Goal: Task Accomplishment & Management: Complete application form

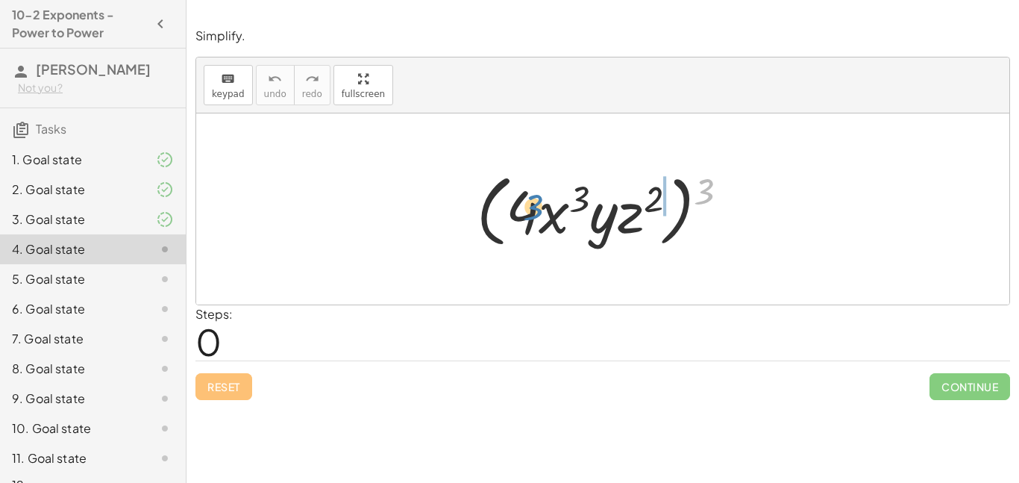
drag, startPoint x: 711, startPoint y: 187, endPoint x: 543, endPoint y: 212, distance: 170.5
click at [543, 212] on div at bounding box center [608, 209] width 278 height 86
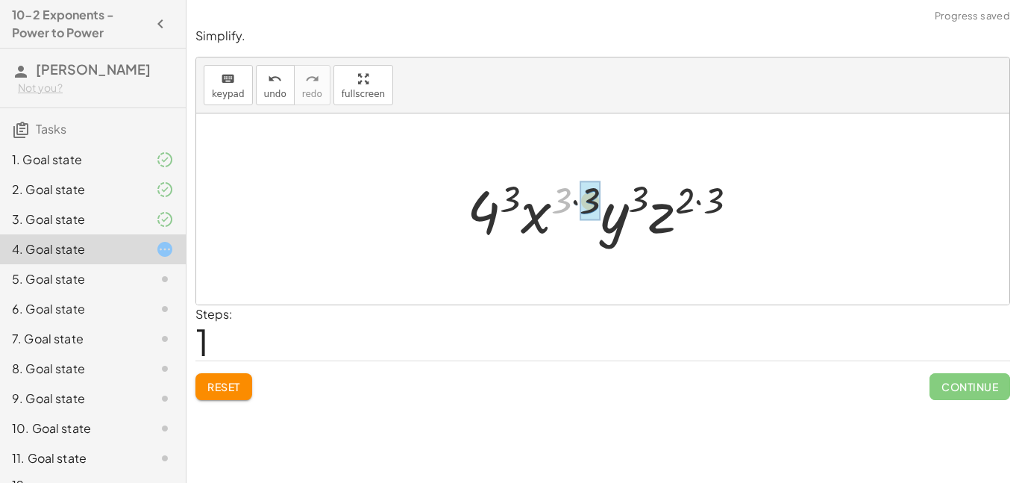
drag, startPoint x: 565, startPoint y: 202, endPoint x: 594, endPoint y: 202, distance: 29.1
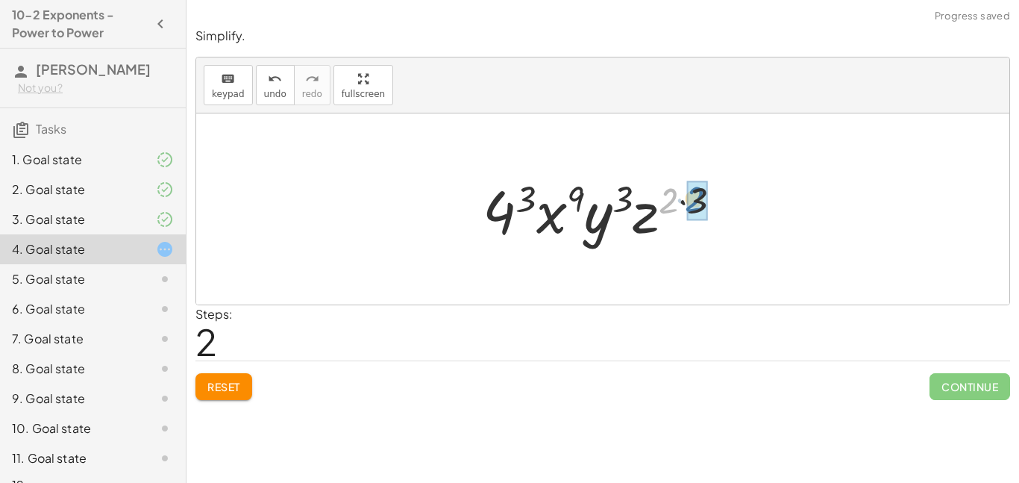
drag, startPoint x: 672, startPoint y: 203, endPoint x: 702, endPoint y: 201, distance: 29.2
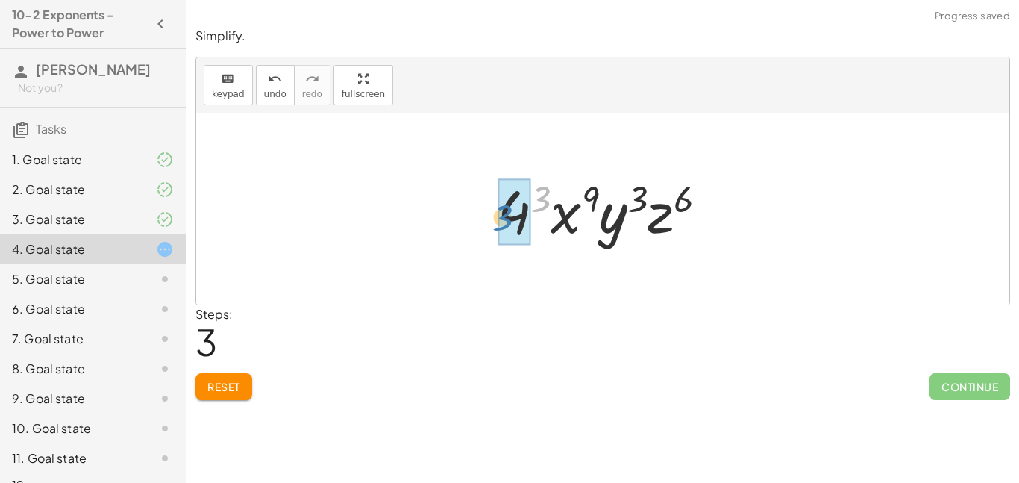
drag, startPoint x: 543, startPoint y: 195, endPoint x: 513, endPoint y: 212, distance: 34.4
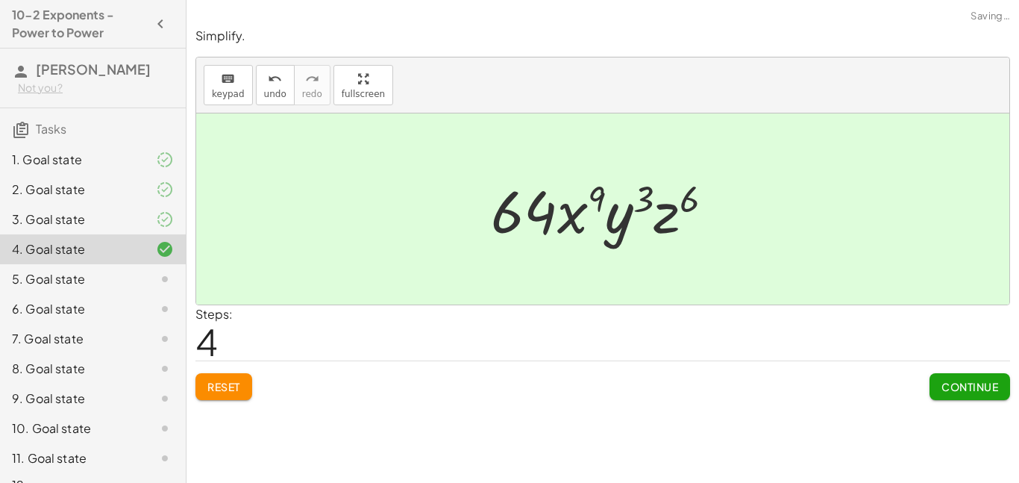
click at [958, 390] on span "Continue" at bounding box center [970, 386] width 57 height 13
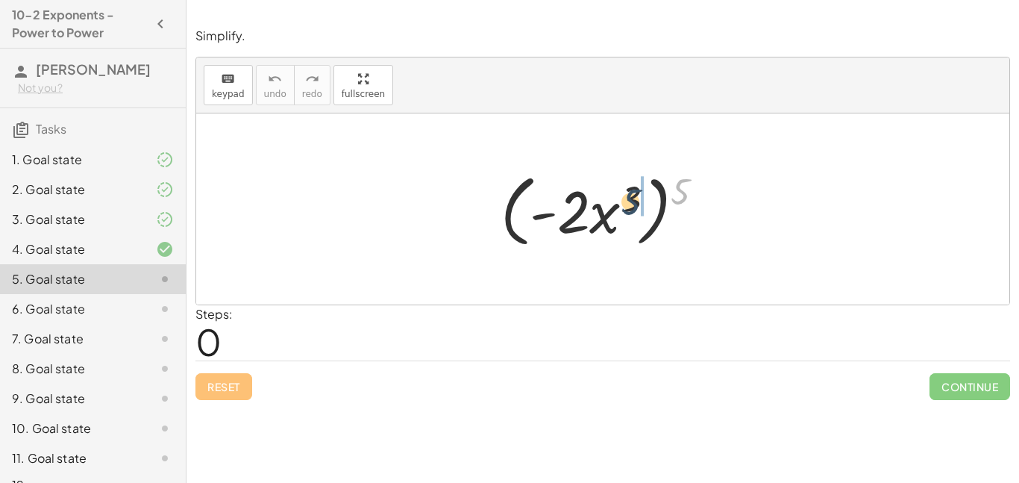
drag, startPoint x: 684, startPoint y: 190, endPoint x: 633, endPoint y: 202, distance: 52.7
click at [633, 202] on div at bounding box center [608, 209] width 231 height 86
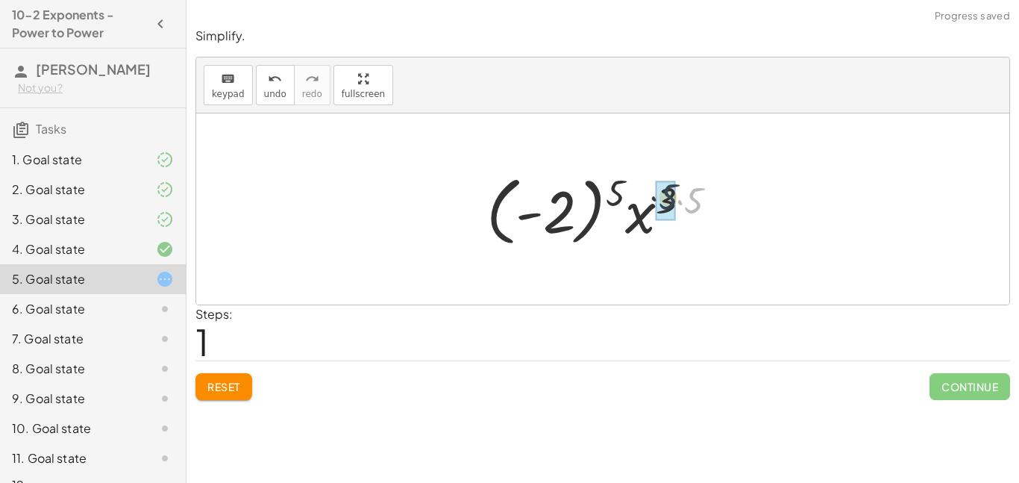
drag, startPoint x: 695, startPoint y: 204, endPoint x: 668, endPoint y: 200, distance: 27.1
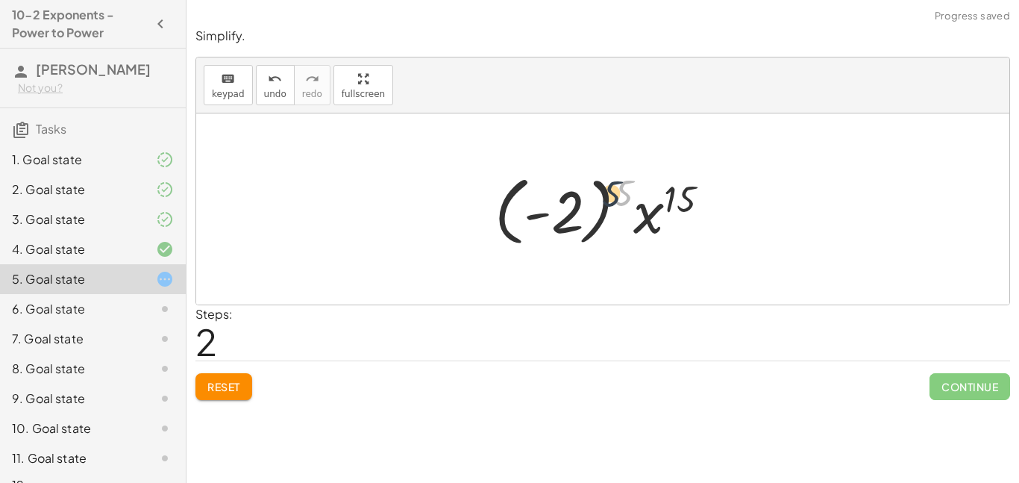
drag, startPoint x: 631, startPoint y: 187, endPoint x: 617, endPoint y: 187, distance: 13.5
click at [617, 187] on div at bounding box center [608, 209] width 242 height 83
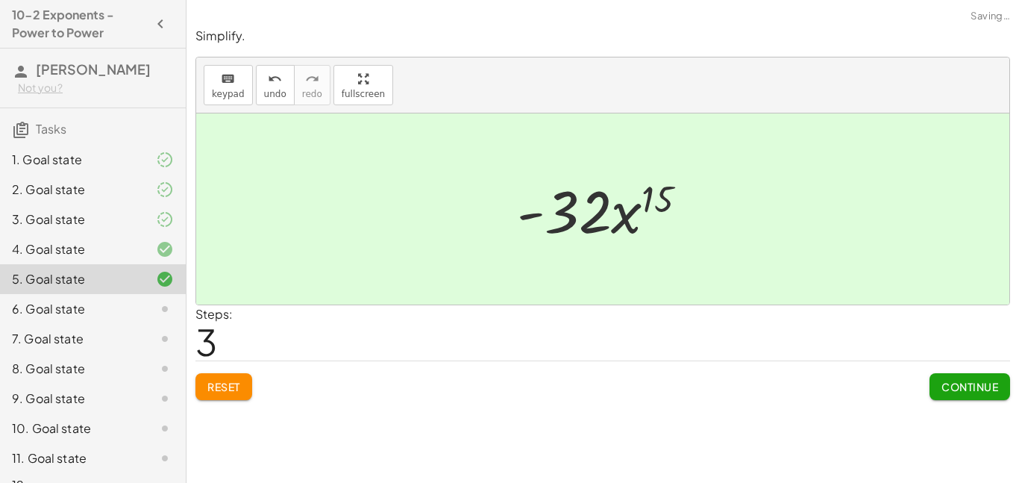
click at [563, 176] on div at bounding box center [609, 209] width 198 height 77
click at [975, 390] on span "Continue" at bounding box center [970, 386] width 57 height 13
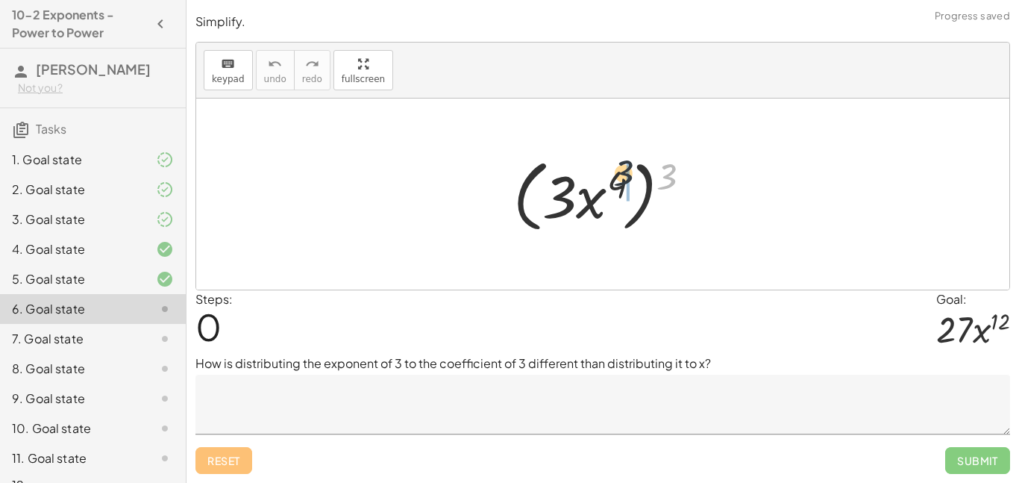
drag, startPoint x: 672, startPoint y: 178, endPoint x: 610, endPoint y: 175, distance: 62.0
click at [610, 175] on div at bounding box center [608, 195] width 205 height 86
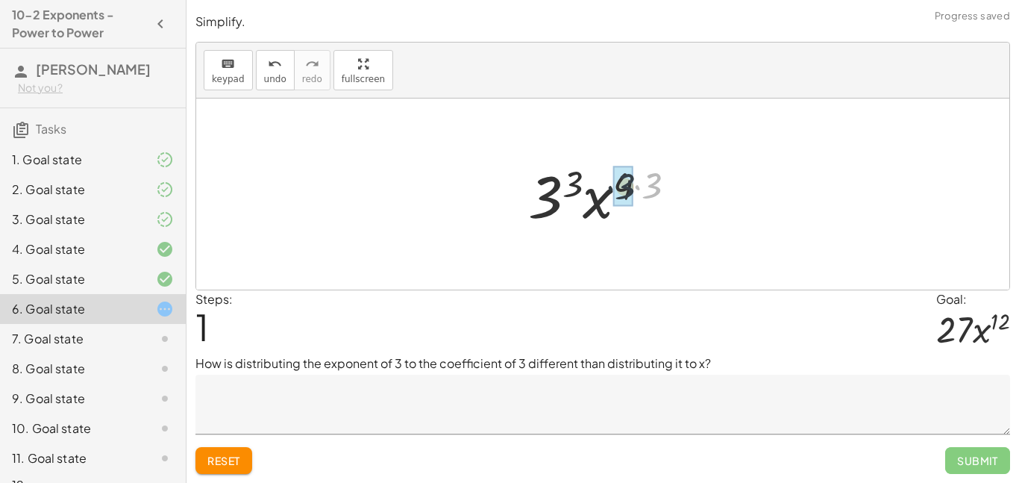
drag, startPoint x: 651, startPoint y: 184, endPoint x: 623, endPoint y: 185, distance: 27.6
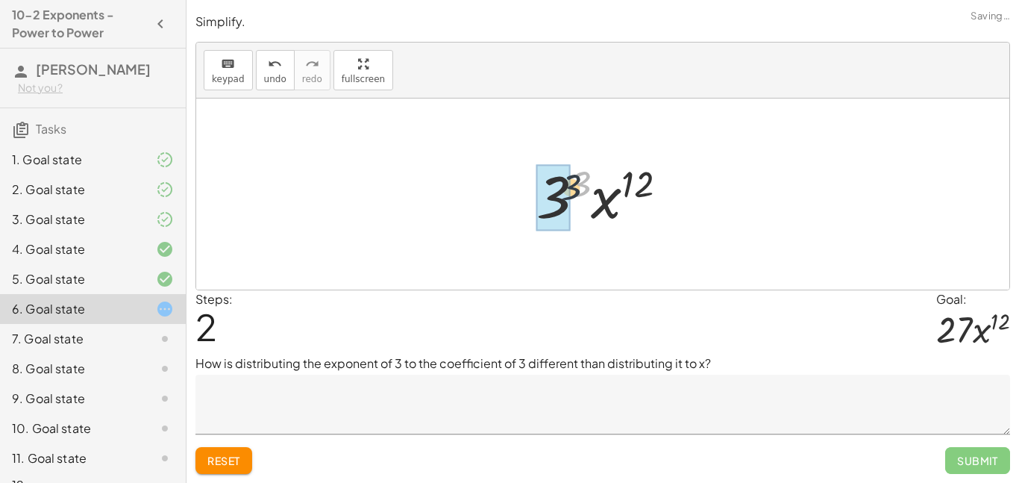
drag, startPoint x: 585, startPoint y: 179, endPoint x: 562, endPoint y: 184, distance: 23.7
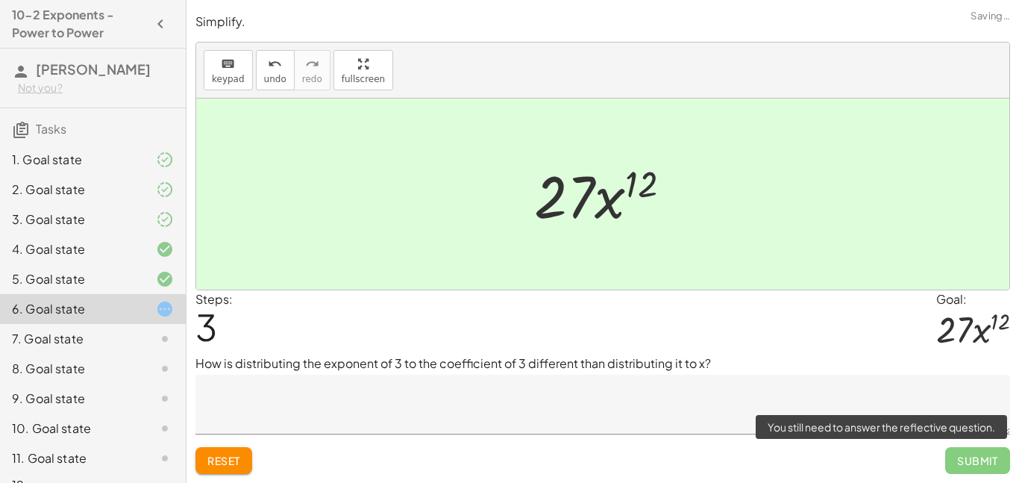
click at [984, 457] on span "Submit" at bounding box center [978, 460] width 65 height 27
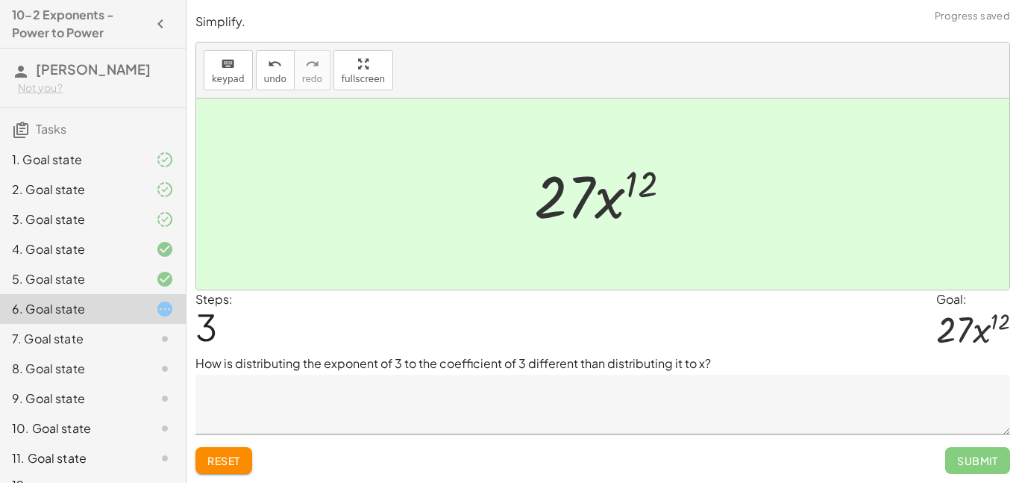
click at [387, 396] on textarea at bounding box center [603, 405] width 815 height 60
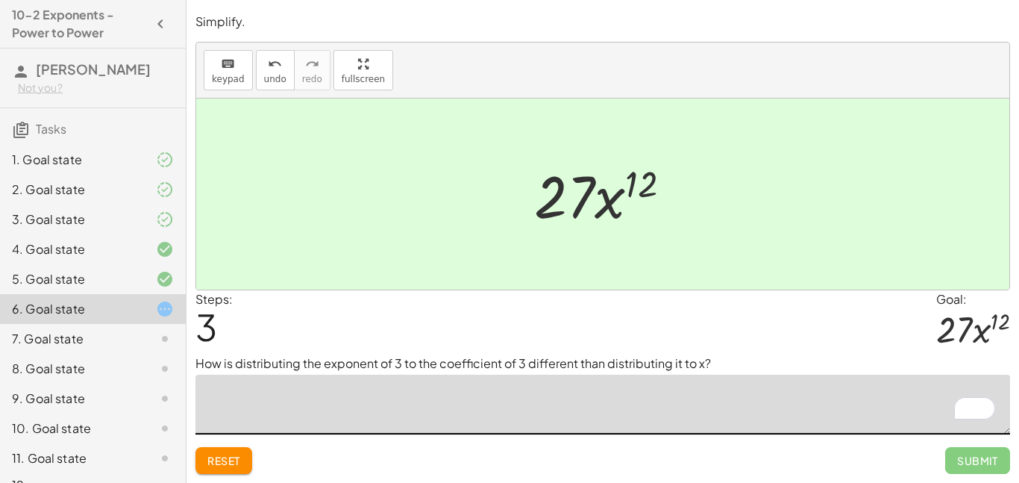
click at [243, 460] on button "Reset" at bounding box center [224, 460] width 57 height 27
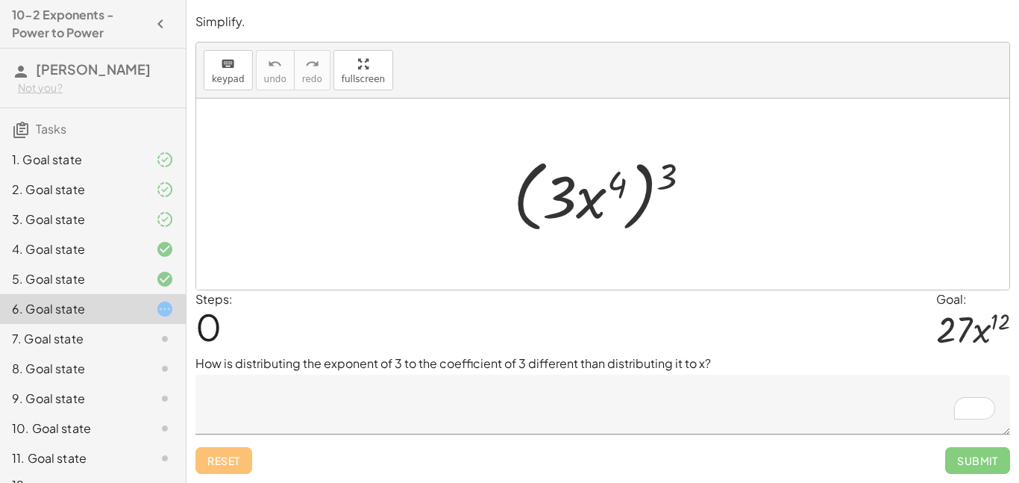
click at [374, 407] on textarea "To enrich screen reader interactions, please activate Accessibility in Grammarl…" at bounding box center [603, 405] width 815 height 60
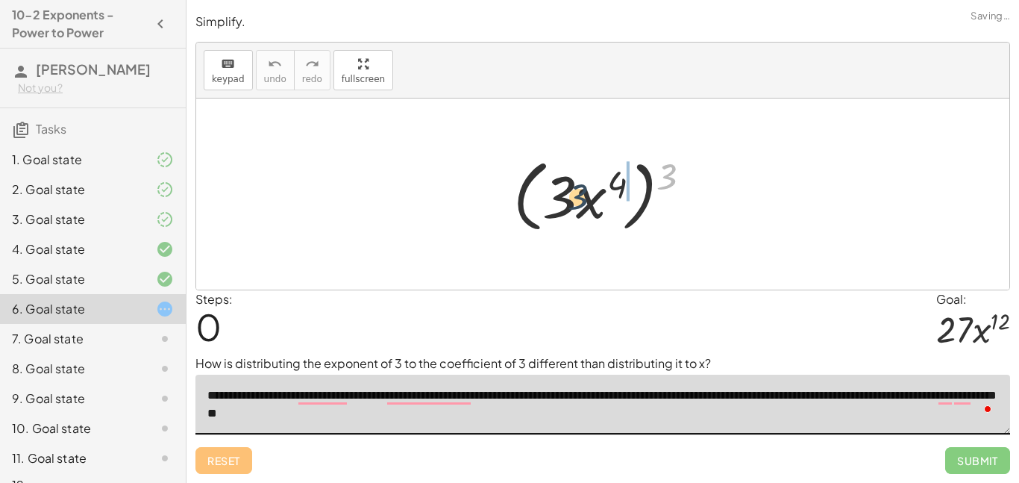
drag, startPoint x: 671, startPoint y: 174, endPoint x: 569, endPoint y: 194, distance: 104.2
click at [569, 194] on div at bounding box center [608, 195] width 205 height 86
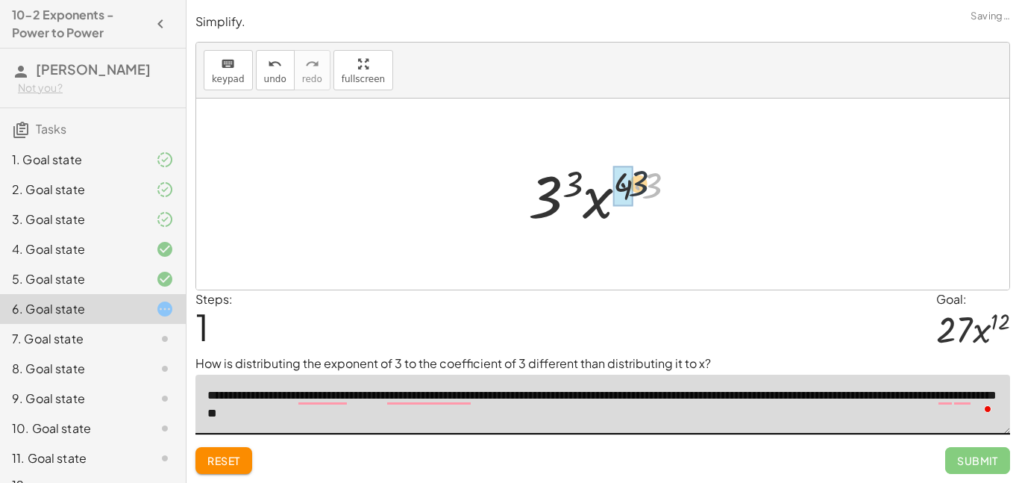
drag, startPoint x: 649, startPoint y: 188, endPoint x: 626, endPoint y: 185, distance: 22.6
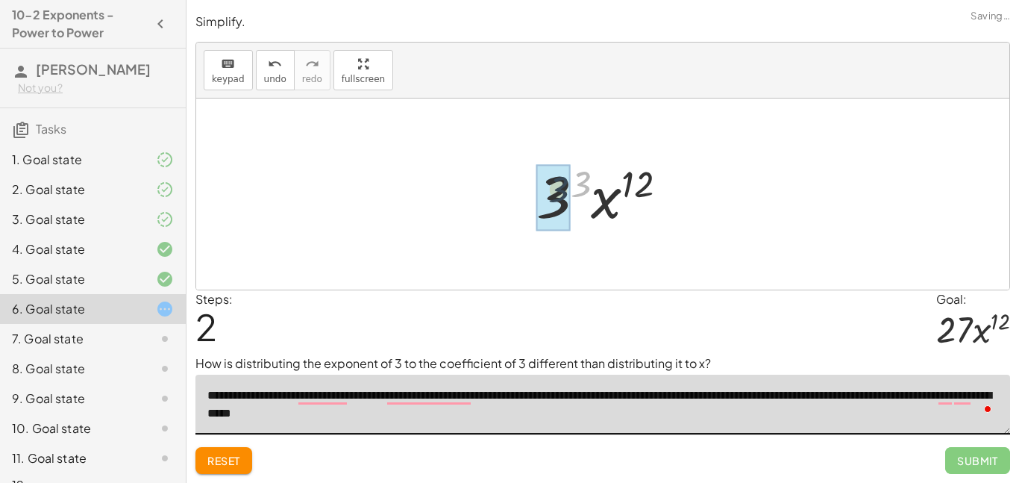
drag, startPoint x: 585, startPoint y: 193, endPoint x: 562, endPoint y: 199, distance: 23.7
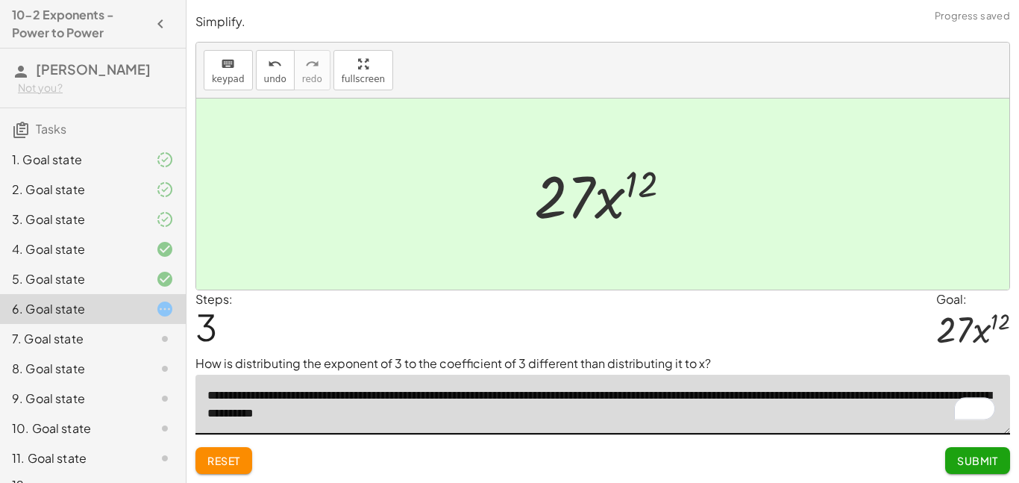
type textarea "**********"
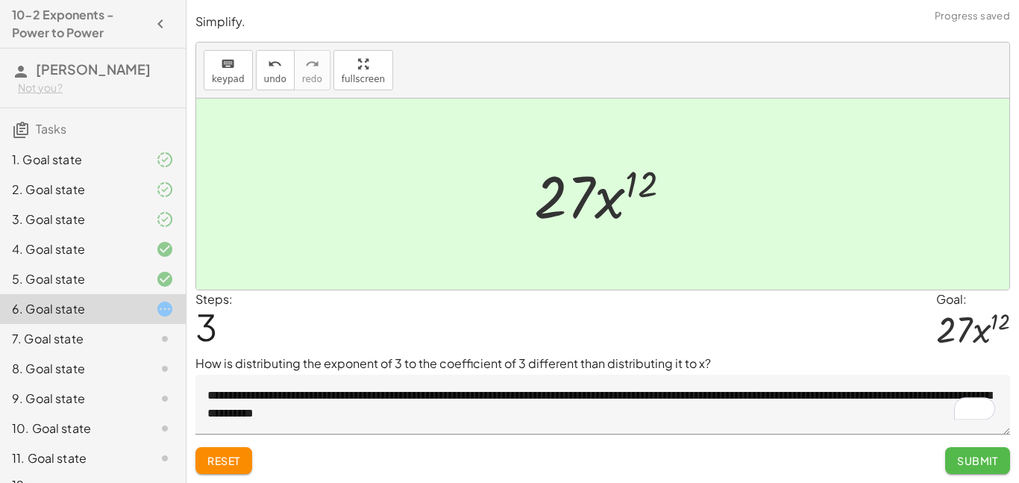
click at [968, 458] on span "Submit" at bounding box center [978, 460] width 41 height 13
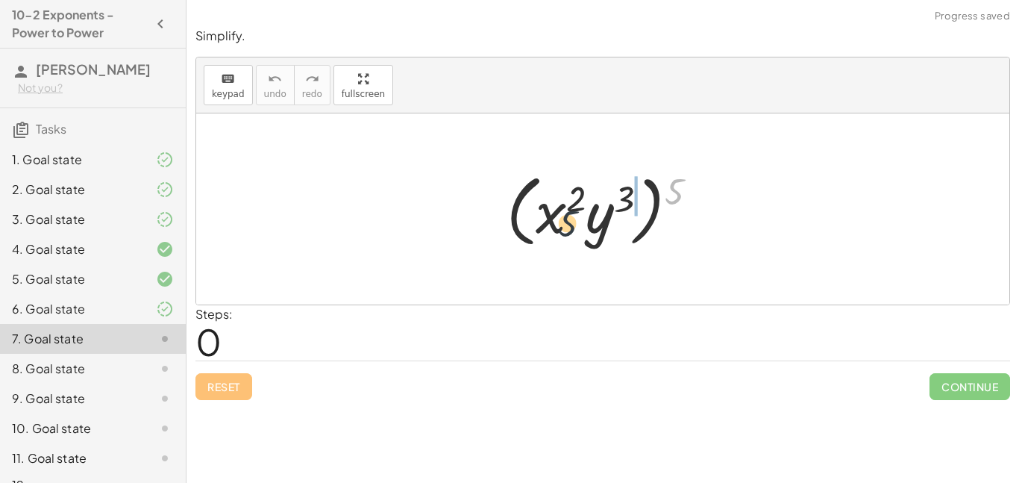
drag, startPoint x: 677, startPoint y: 197, endPoint x: 555, endPoint y: 234, distance: 127.2
click at [555, 234] on div at bounding box center [608, 209] width 218 height 86
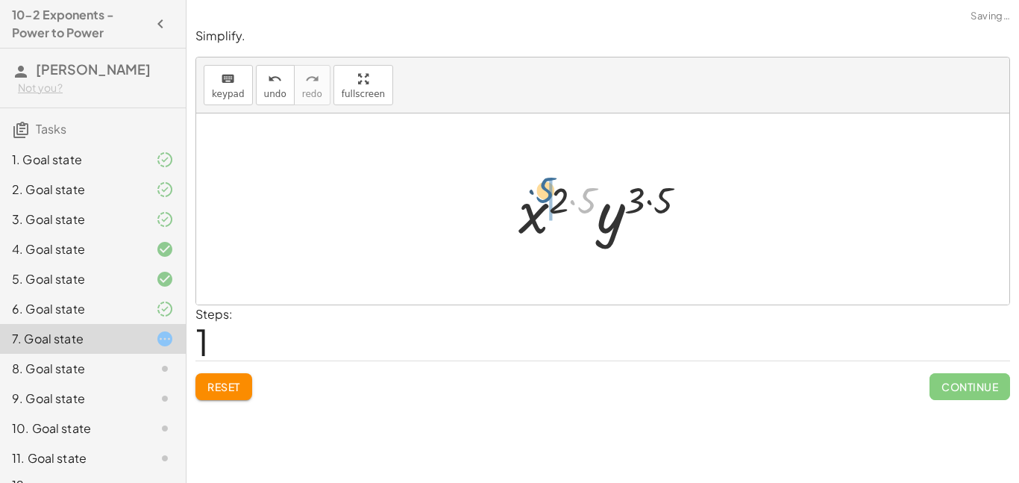
drag, startPoint x: 589, startPoint y: 202, endPoint x: 547, endPoint y: 190, distance: 43.3
click at [547, 190] on div at bounding box center [609, 209] width 196 height 77
drag, startPoint x: 587, startPoint y: 201, endPoint x: 563, endPoint y: 202, distance: 23.9
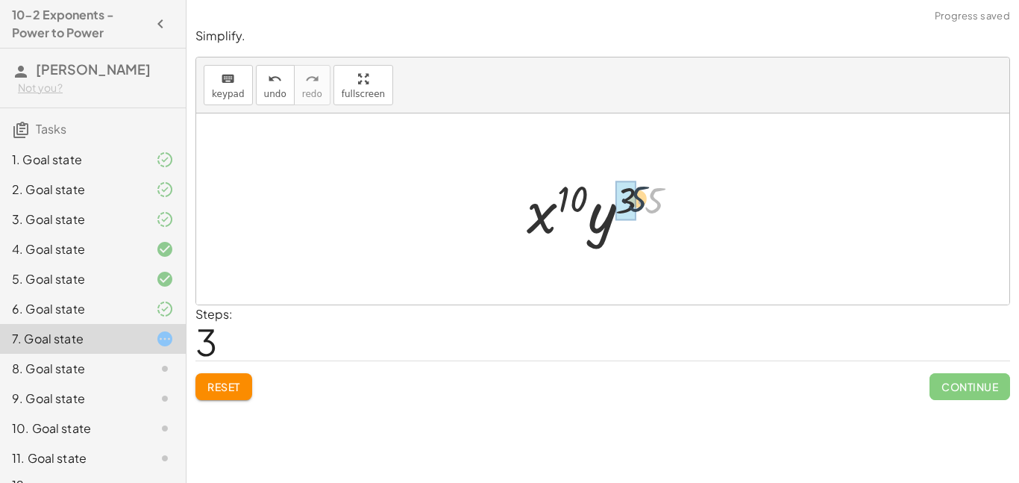
drag, startPoint x: 652, startPoint y: 202, endPoint x: 635, endPoint y: 200, distance: 17.2
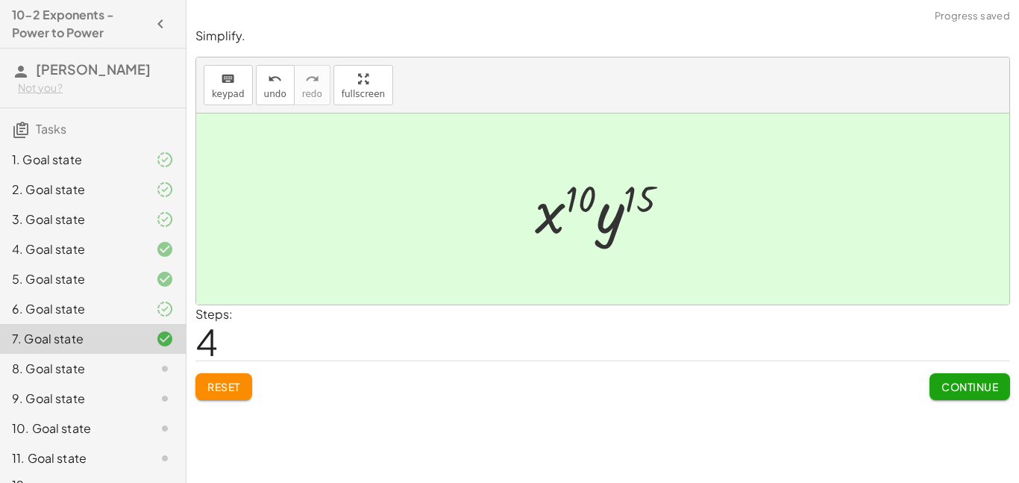
click at [955, 385] on span "Continue" at bounding box center [970, 386] width 57 height 13
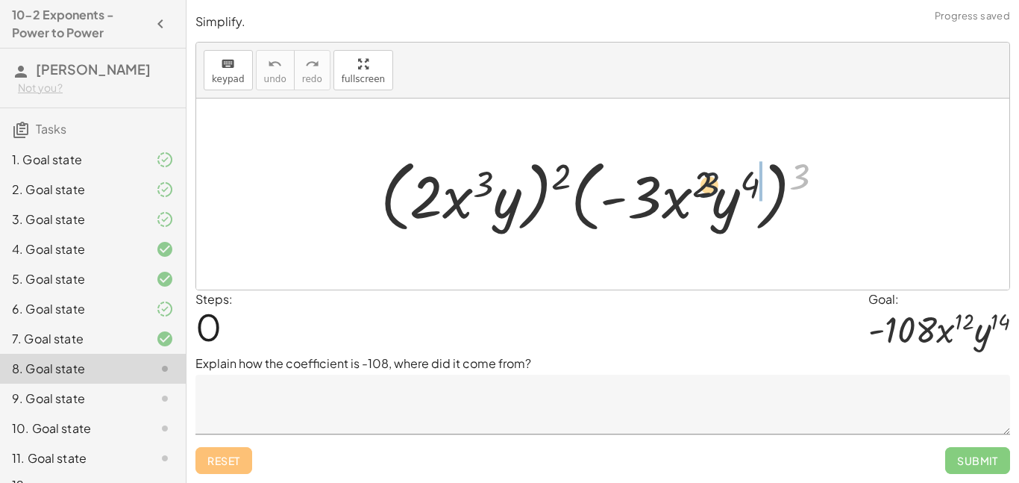
drag, startPoint x: 802, startPoint y: 177, endPoint x: 689, endPoint y: 192, distance: 113.7
click at [689, 192] on div at bounding box center [608, 195] width 471 height 86
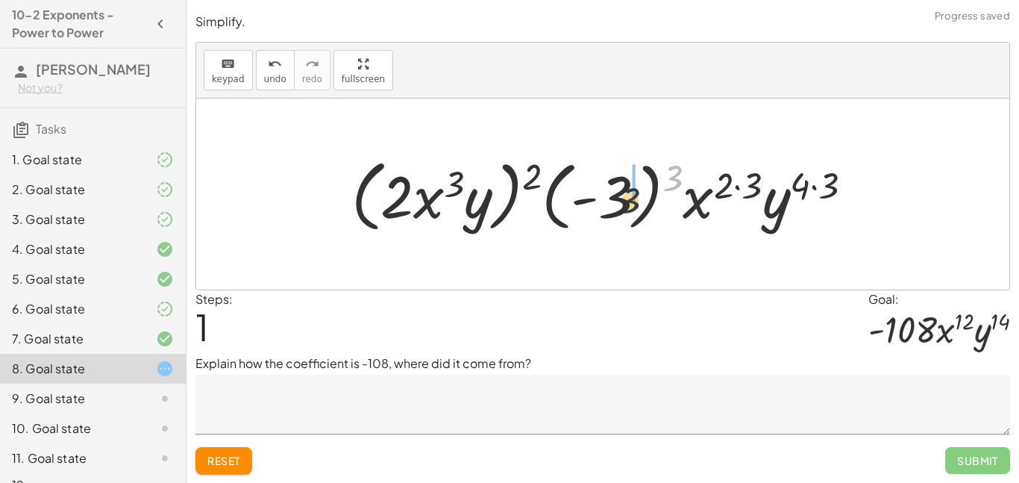
drag, startPoint x: 675, startPoint y: 171, endPoint x: 609, endPoint y: 210, distance: 76.3
click at [609, 210] on div at bounding box center [608, 195] width 528 height 86
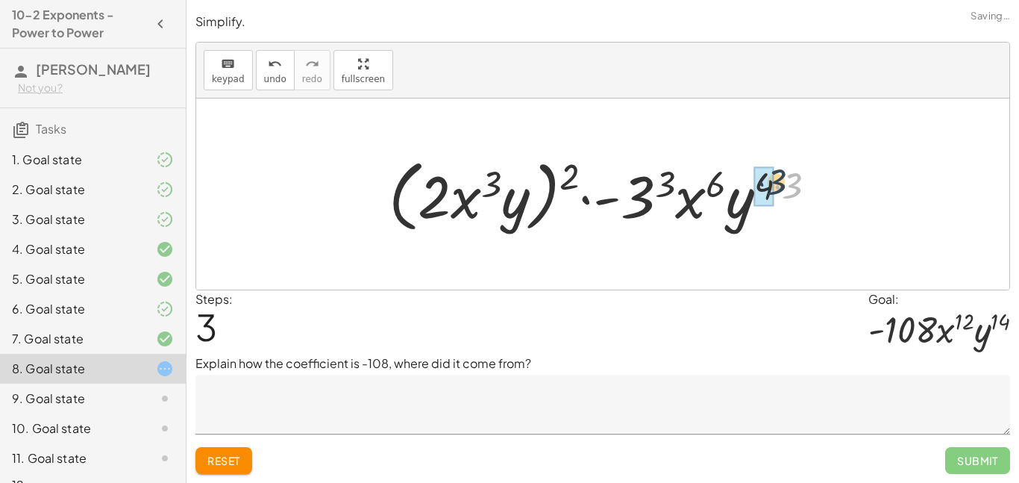
drag, startPoint x: 791, startPoint y: 184, endPoint x: 775, endPoint y: 181, distance: 16.8
click at [775, 181] on div at bounding box center [608, 195] width 455 height 86
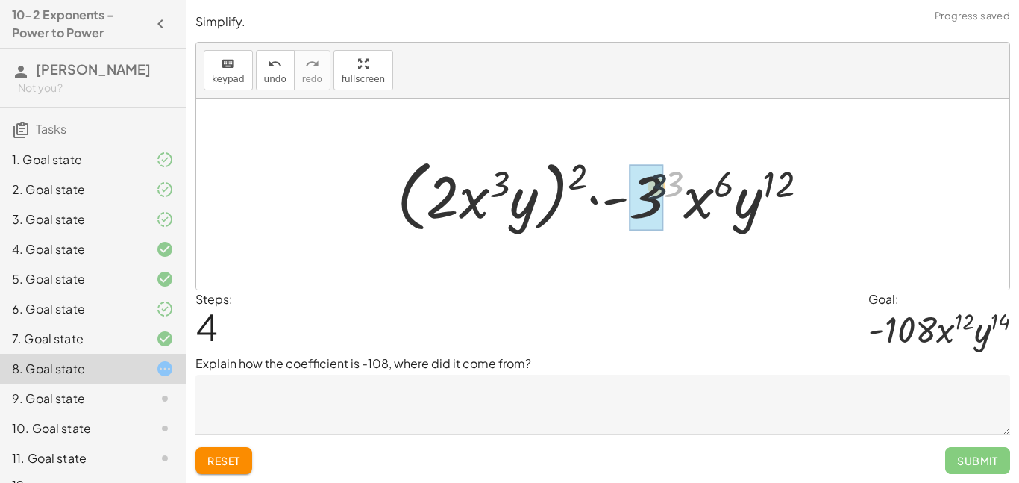
drag, startPoint x: 679, startPoint y: 179, endPoint x: 660, endPoint y: 182, distance: 19.6
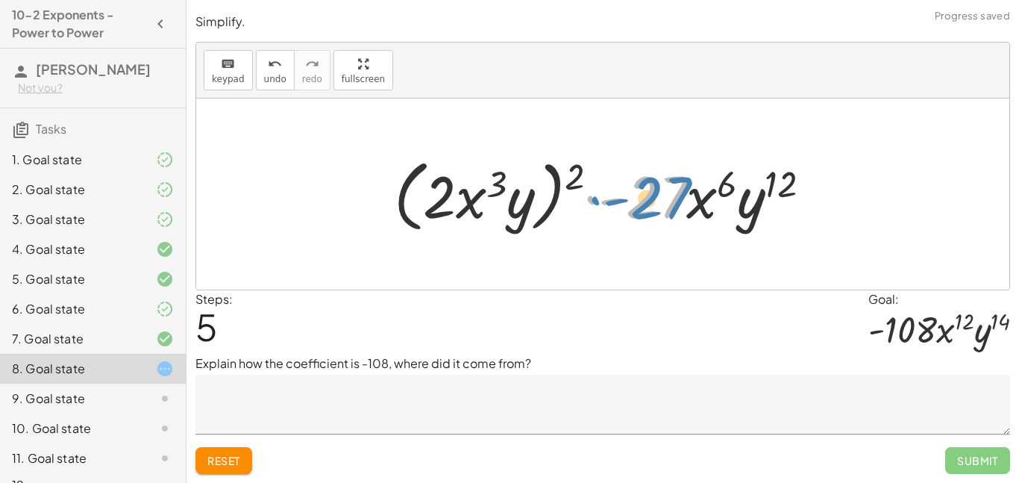
click at [677, 197] on div at bounding box center [609, 195] width 444 height 86
drag, startPoint x: 572, startPoint y: 175, endPoint x: 502, endPoint y: 210, distance: 78.1
click at [502, 210] on div at bounding box center [609, 195] width 444 height 86
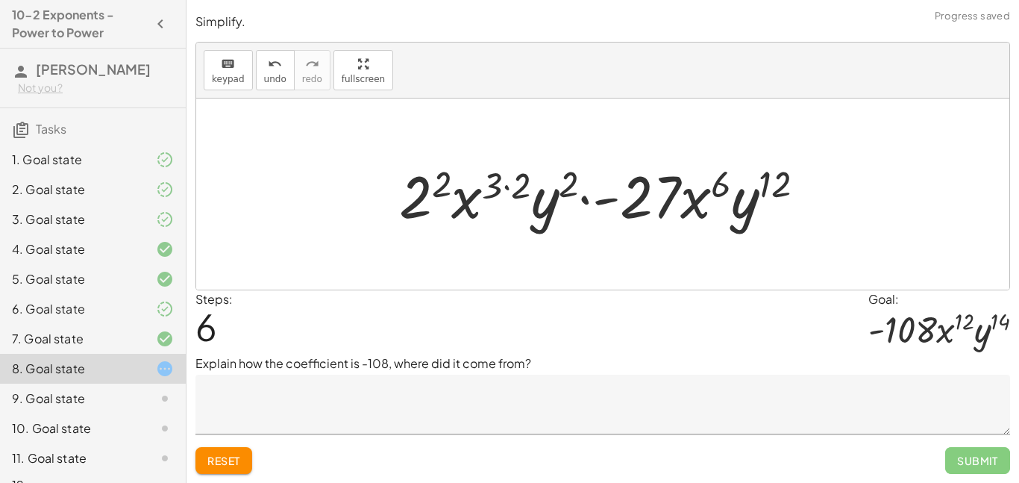
click at [502, 210] on div at bounding box center [608, 194] width 433 height 77
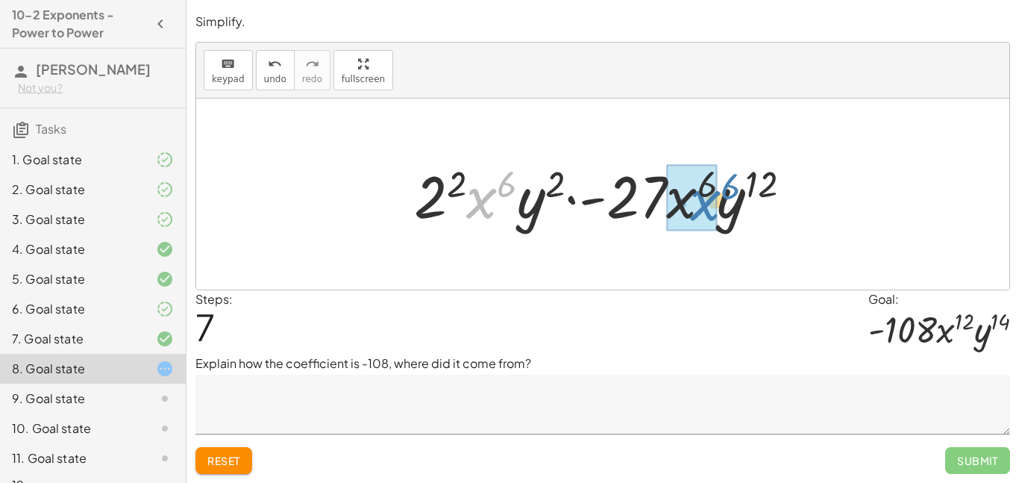
drag, startPoint x: 487, startPoint y: 201, endPoint x: 709, endPoint y: 203, distance: 221.7
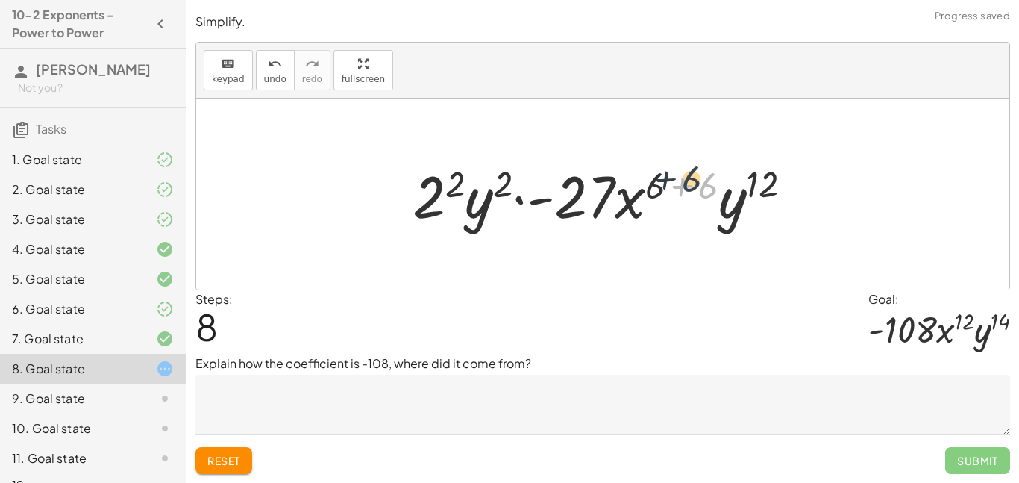
drag, startPoint x: 704, startPoint y: 188, endPoint x: 678, endPoint y: 181, distance: 26.2
click at [678, 181] on div at bounding box center [608, 194] width 407 height 77
drag, startPoint x: 700, startPoint y: 184, endPoint x: 652, endPoint y: 185, distance: 48.5
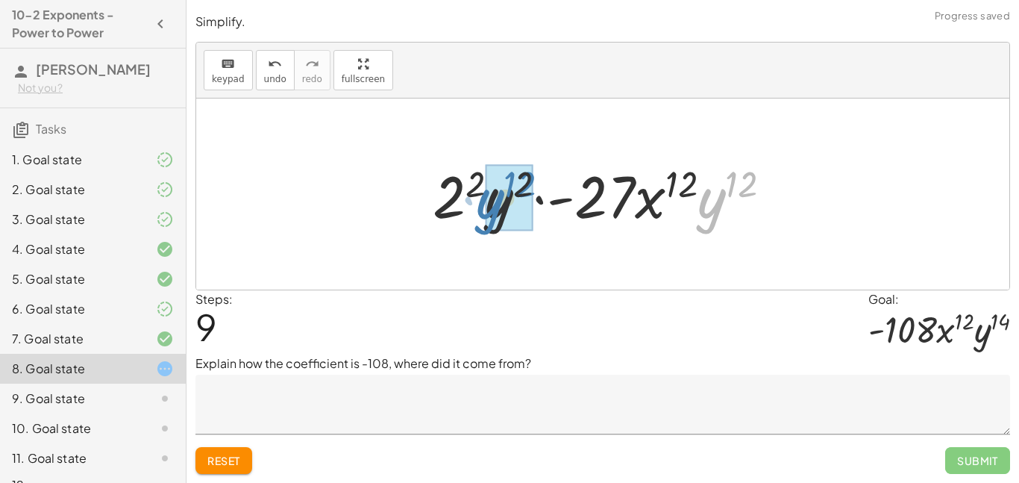
drag, startPoint x: 713, startPoint y: 207, endPoint x: 490, endPoint y: 205, distance: 222.4
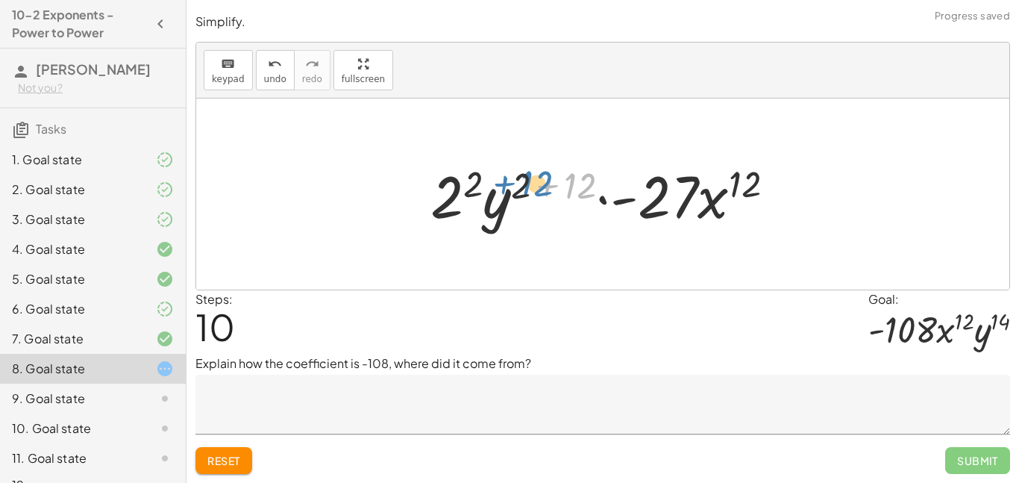
drag, startPoint x: 577, startPoint y: 187, endPoint x: 532, endPoint y: 185, distance: 44.8
click at [532, 185] on div at bounding box center [609, 194] width 372 height 77
drag, startPoint x: 572, startPoint y: 184, endPoint x: 512, endPoint y: 184, distance: 59.7
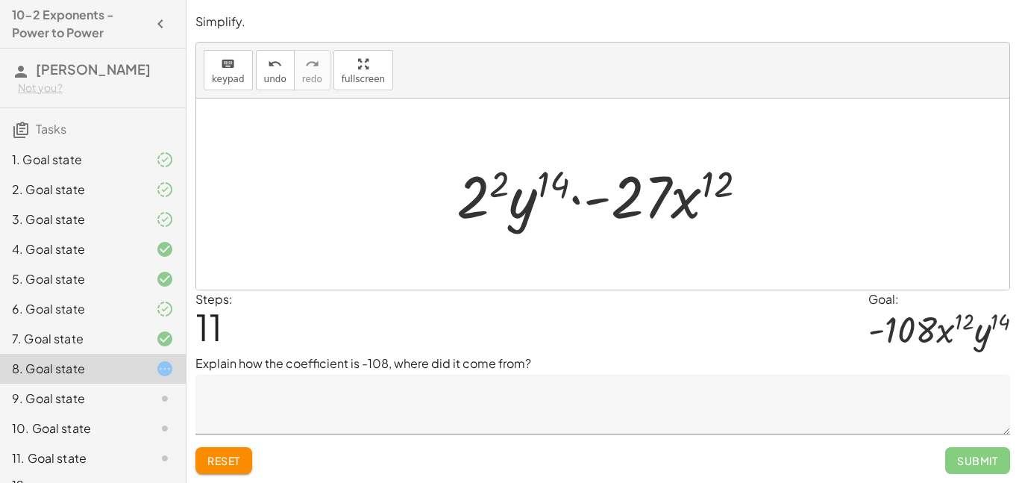
click at [347, 402] on textarea at bounding box center [603, 405] width 815 height 60
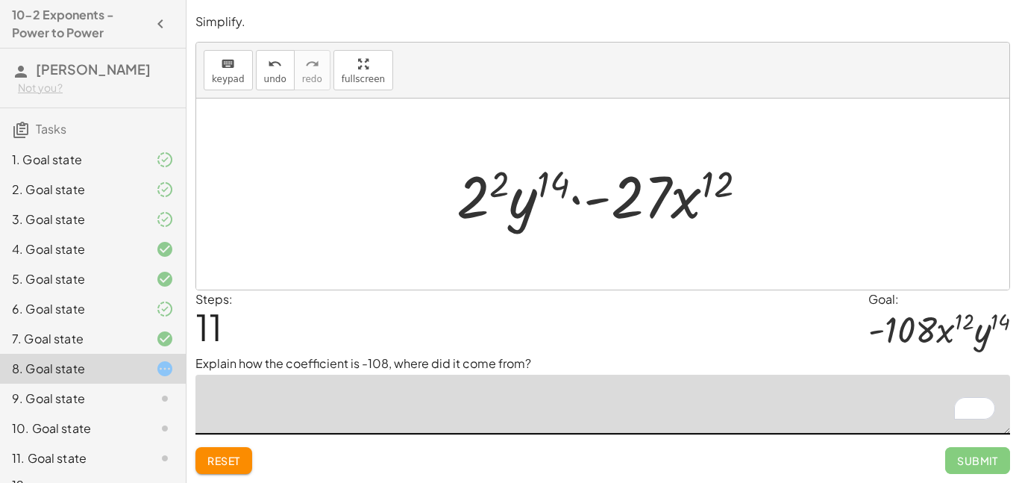
click at [242, 456] on button "Reset" at bounding box center [224, 460] width 57 height 27
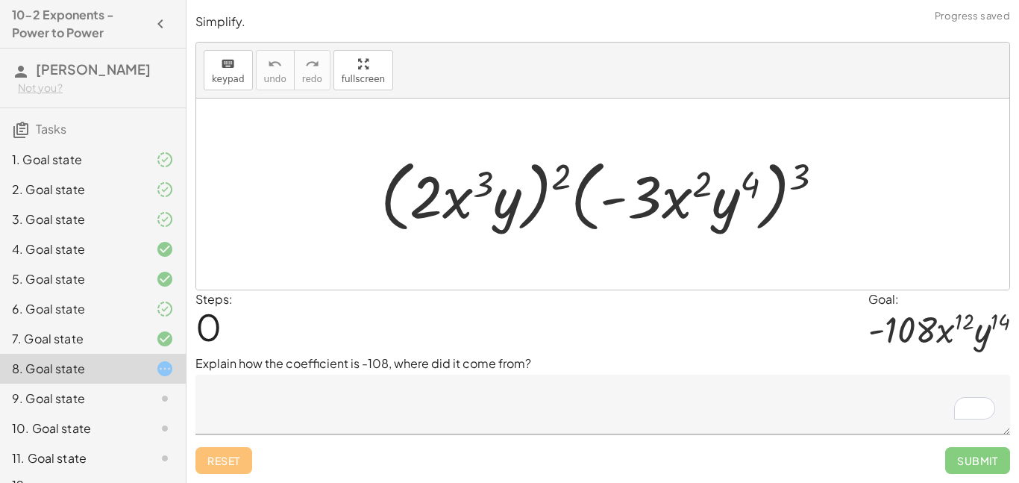
click at [284, 409] on textarea "To enrich screen reader interactions, please activate Accessibility in Grammarl…" at bounding box center [603, 405] width 815 height 60
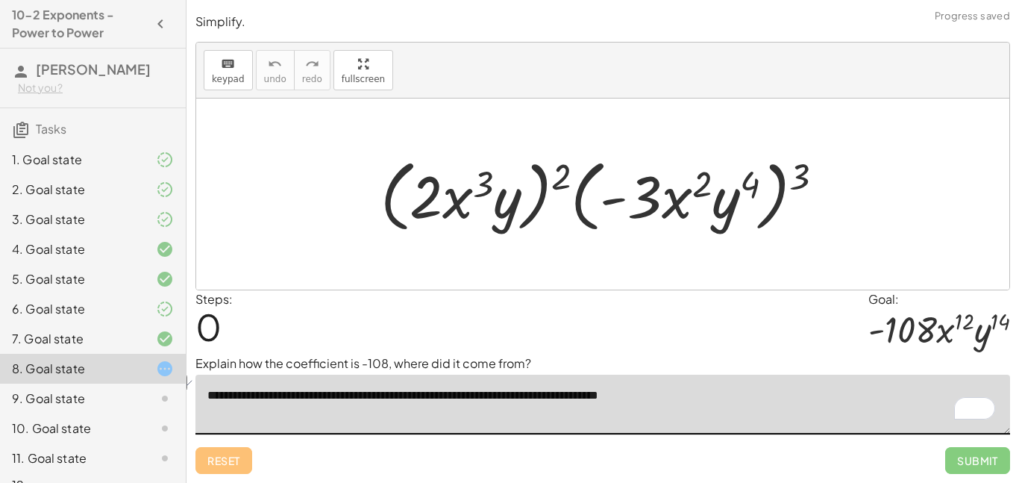
drag, startPoint x: 693, startPoint y: 395, endPoint x: 632, endPoint y: 396, distance: 60.5
click at [632, 396] on textarea "**********" at bounding box center [603, 405] width 815 height 60
type textarea "**********"
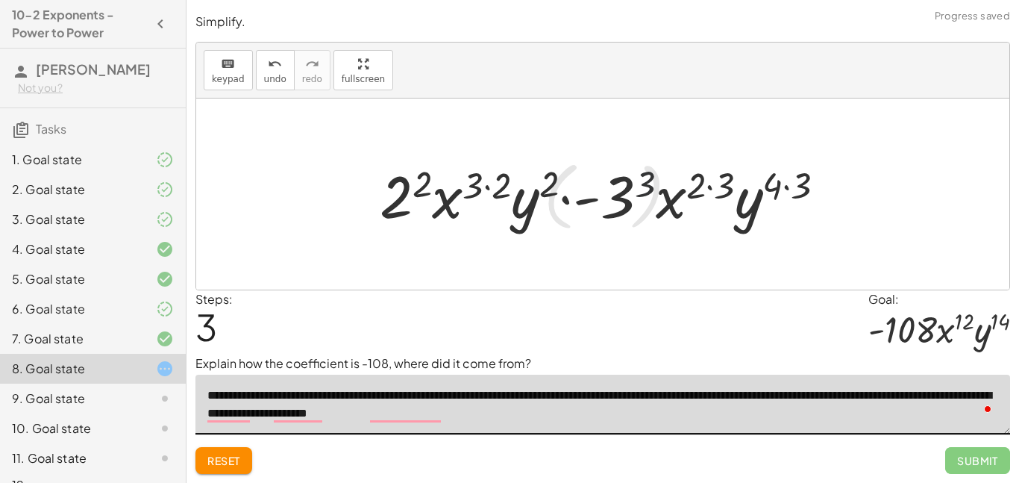
scroll to position [26, 0]
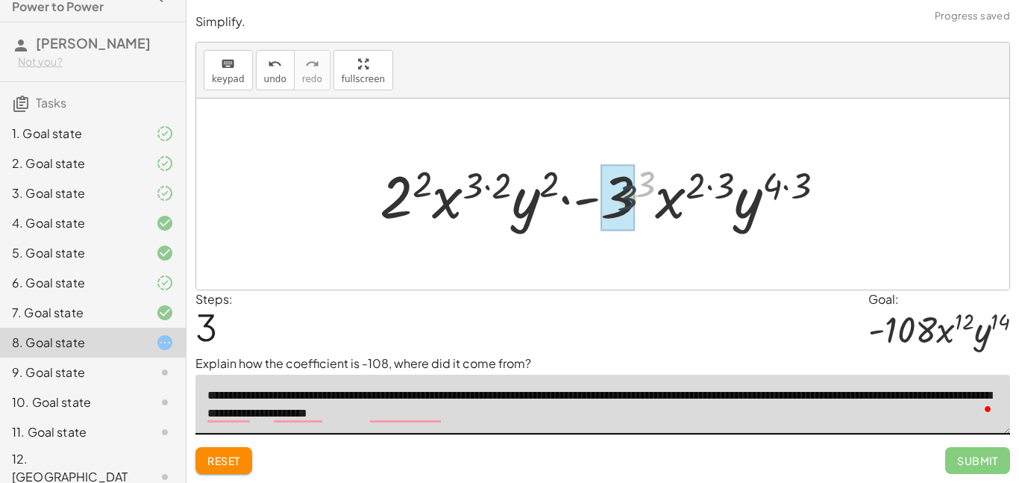
drag, startPoint x: 651, startPoint y: 189, endPoint x: 625, endPoint y: 202, distance: 28.7
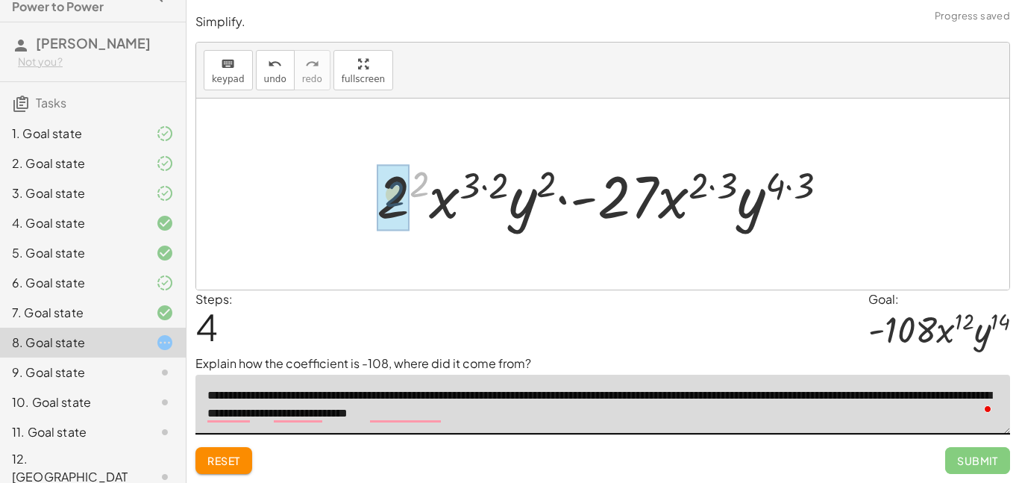
drag, startPoint x: 424, startPoint y: 181, endPoint x: 396, endPoint y: 191, distance: 30.0
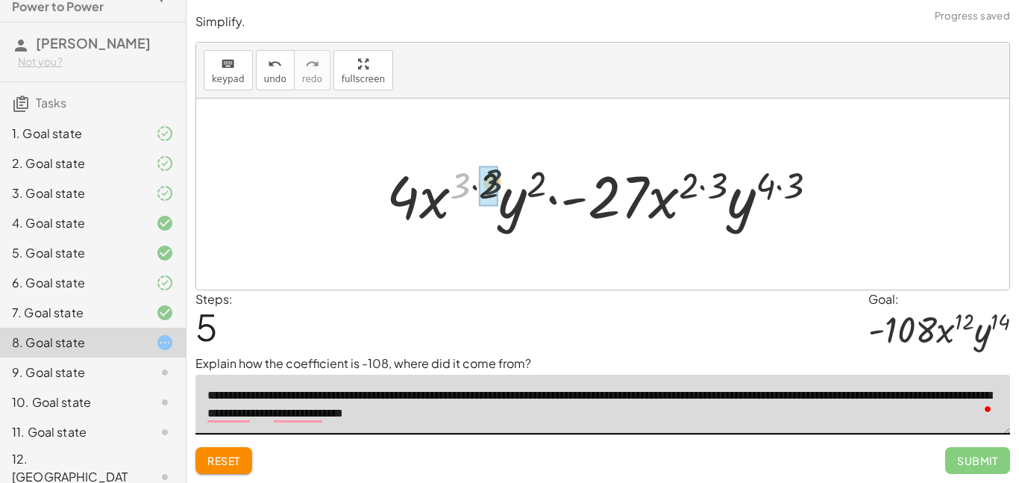
drag, startPoint x: 459, startPoint y: 188, endPoint x: 493, endPoint y: 184, distance: 33.8
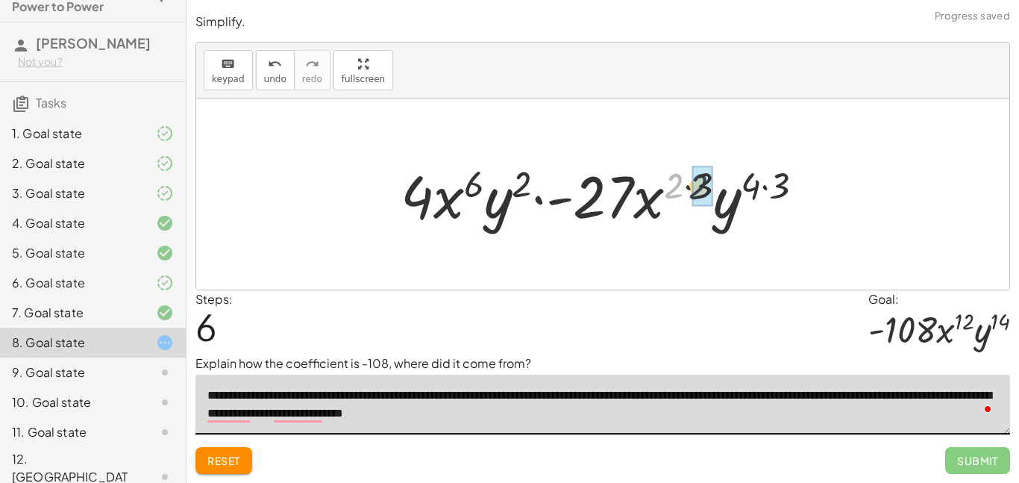
drag, startPoint x: 666, startPoint y: 187, endPoint x: 701, endPoint y: 190, distance: 34.5
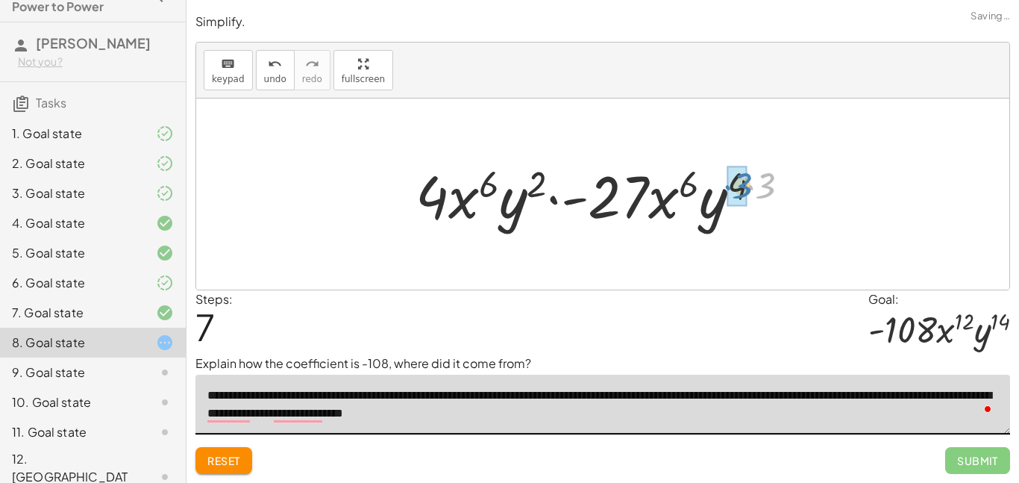
drag, startPoint x: 748, startPoint y: 191, endPoint x: 724, endPoint y: 191, distance: 23.9
click at [724, 191] on div at bounding box center [609, 194] width 402 height 77
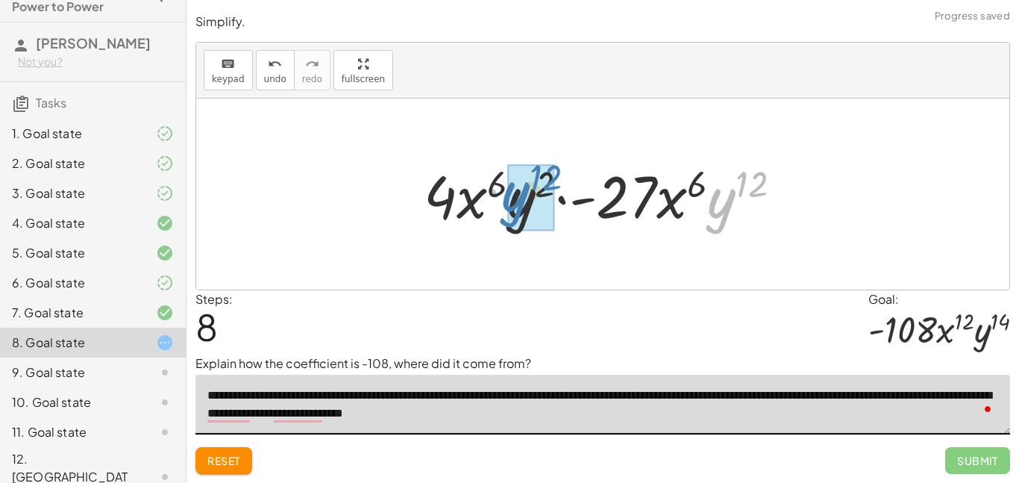
drag, startPoint x: 719, startPoint y: 205, endPoint x: 513, endPoint y: 199, distance: 206.1
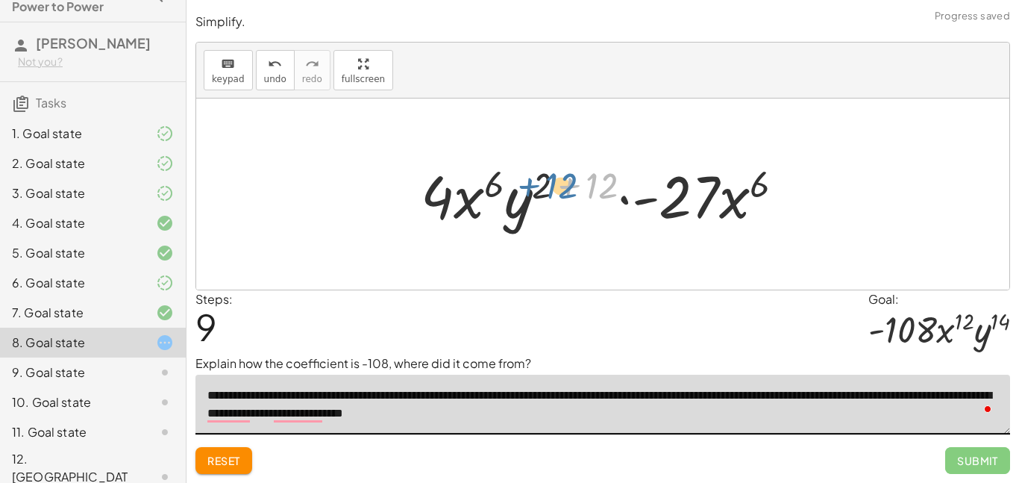
drag, startPoint x: 599, startPoint y: 187, endPoint x: 558, endPoint y: 187, distance: 41.0
click at [558, 187] on div at bounding box center [608, 194] width 390 height 77
drag, startPoint x: 595, startPoint y: 179, endPoint x: 531, endPoint y: 175, distance: 63.5
click at [531, 175] on div at bounding box center [608, 194] width 390 height 77
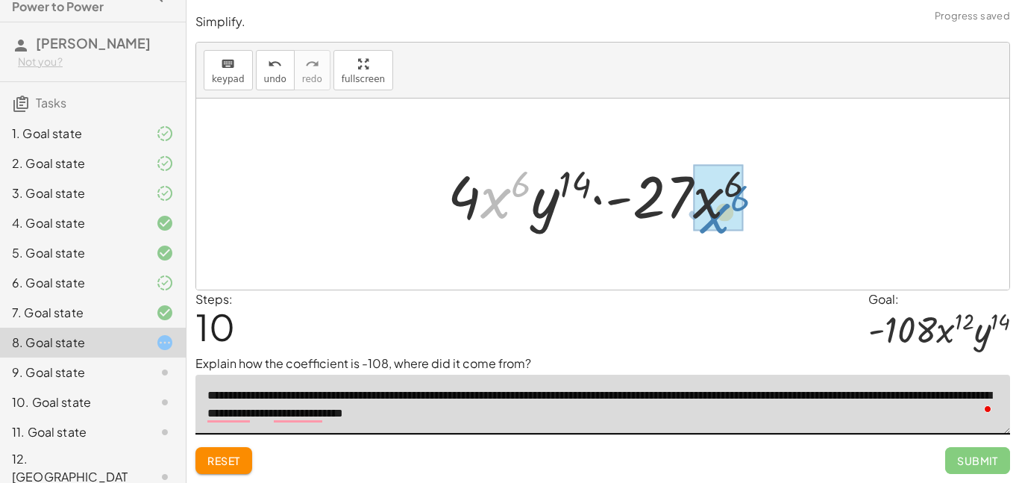
drag, startPoint x: 499, startPoint y: 199, endPoint x: 718, endPoint y: 210, distance: 219.7
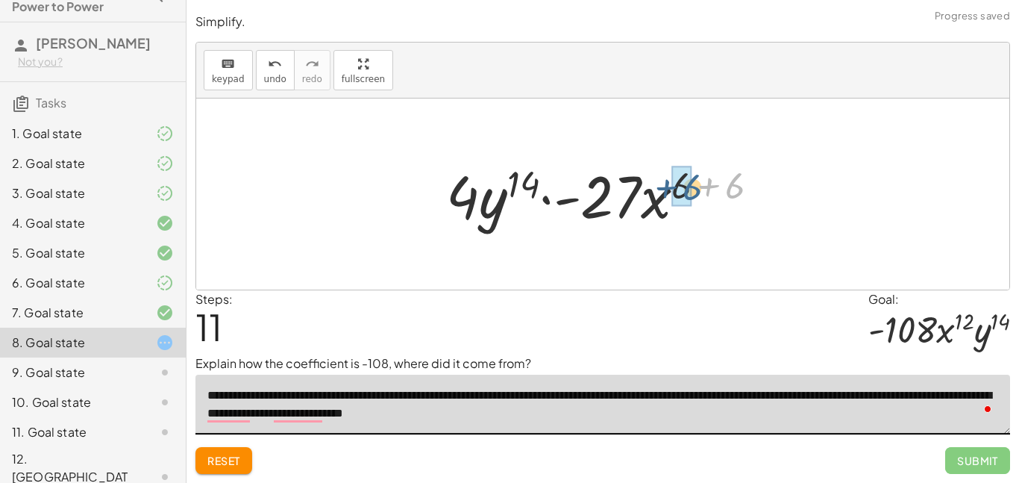
drag, startPoint x: 736, startPoint y: 189, endPoint x: 693, endPoint y: 190, distance: 42.6
click at [693, 190] on div at bounding box center [609, 194] width 340 height 77
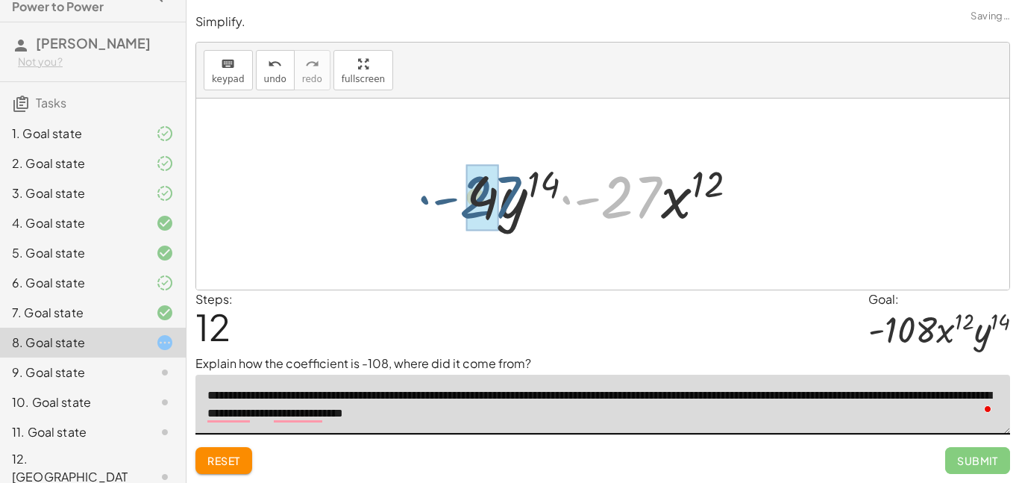
drag, startPoint x: 654, startPoint y: 195, endPoint x: 511, endPoint y: 195, distance: 142.5
click at [511, 195] on div at bounding box center [608, 194] width 299 height 77
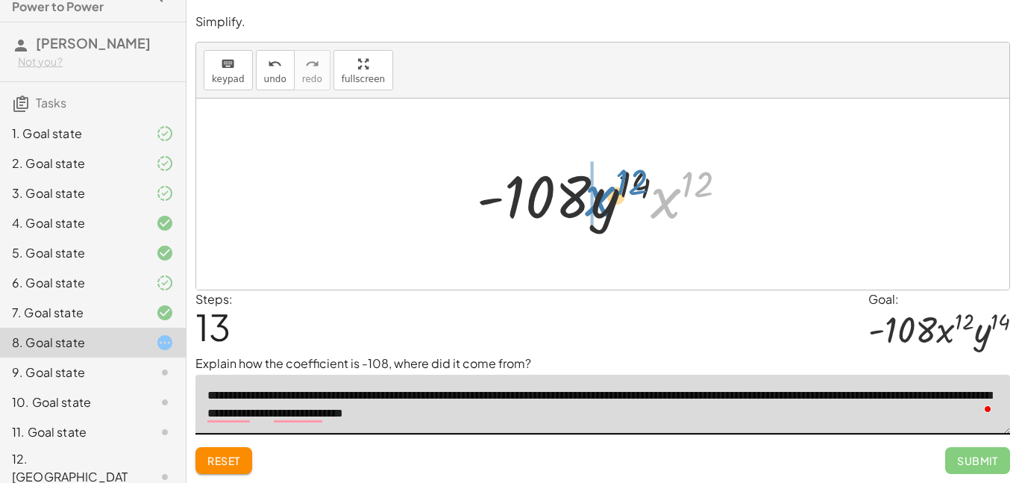
drag, startPoint x: 663, startPoint y: 209, endPoint x: 599, endPoint y: 209, distance: 63.4
click at [599, 209] on div at bounding box center [608, 194] width 278 height 77
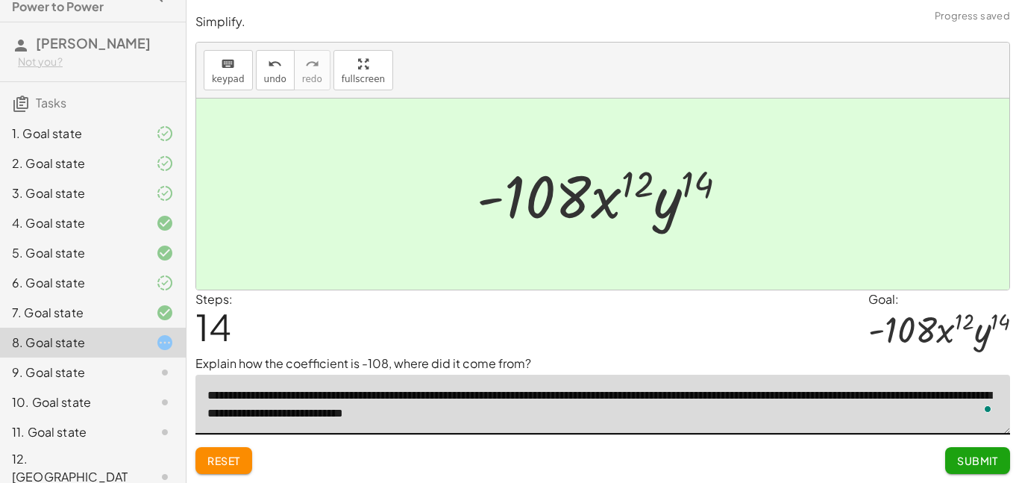
click at [637, 416] on textarea "**********" at bounding box center [603, 405] width 815 height 60
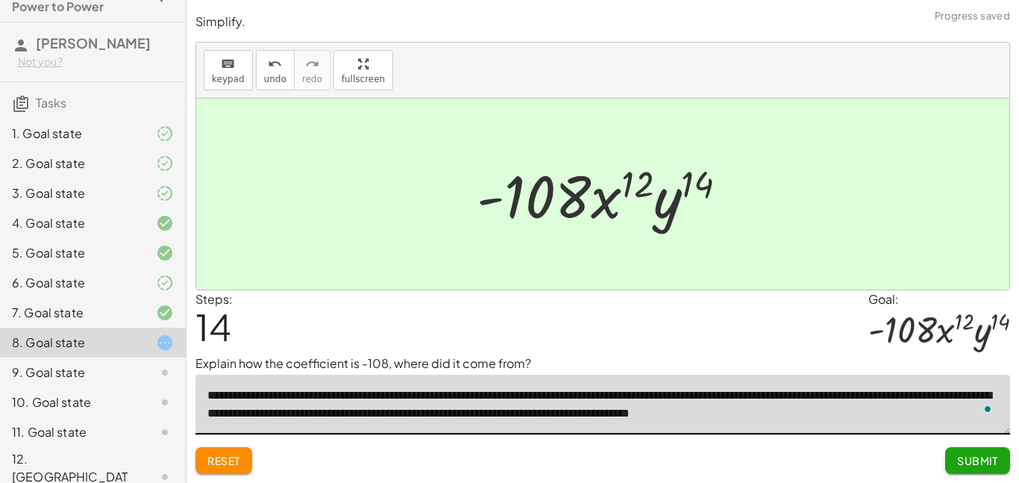
type textarea "**********"
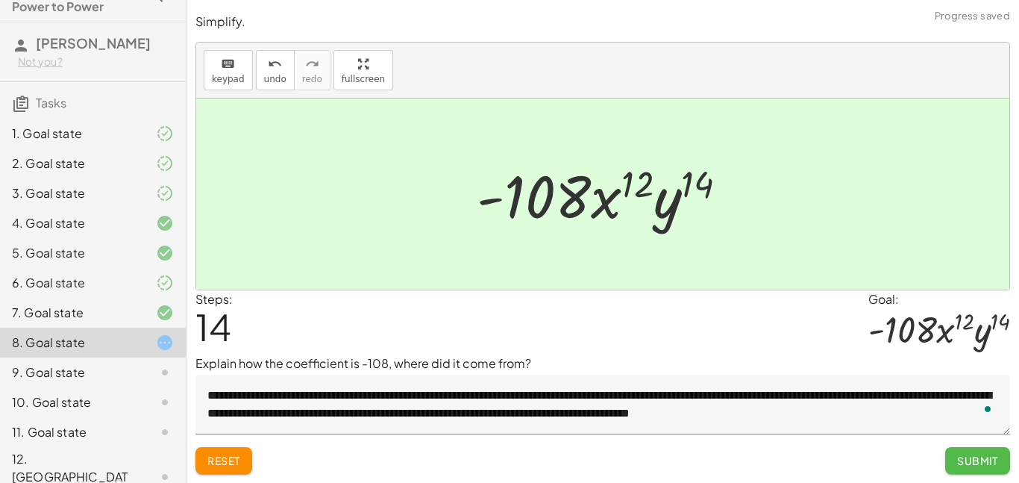
click at [986, 461] on span "Submit" at bounding box center [978, 460] width 41 height 13
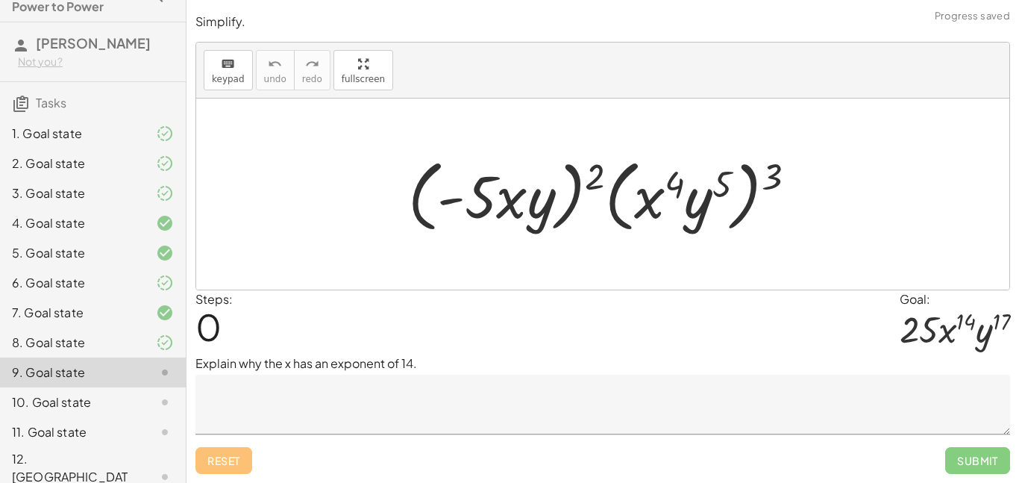
click at [472, 405] on textarea at bounding box center [603, 405] width 815 height 60
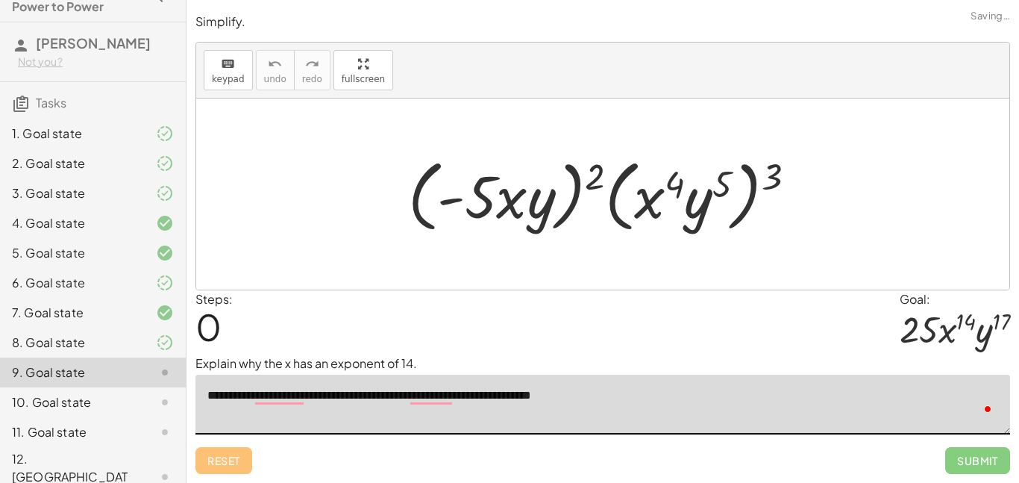
type textarea "**********"
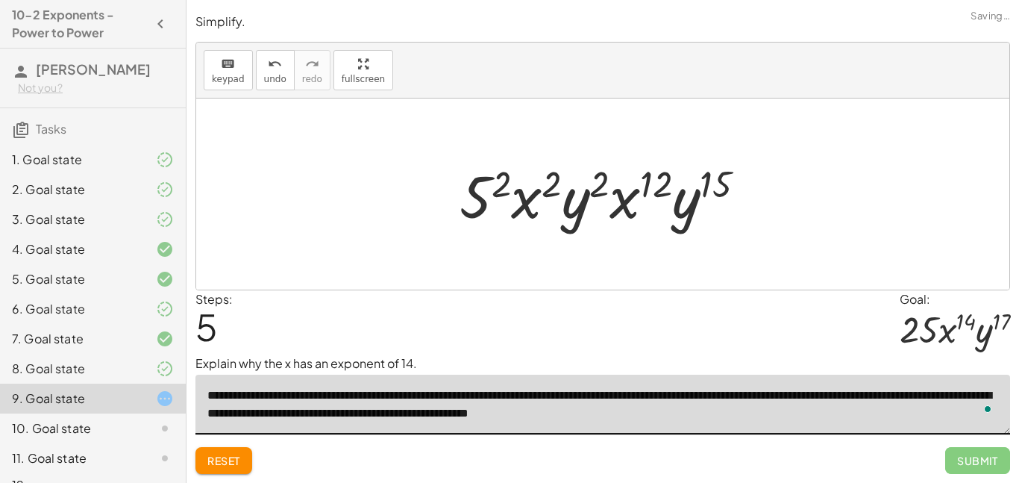
scroll to position [26, 0]
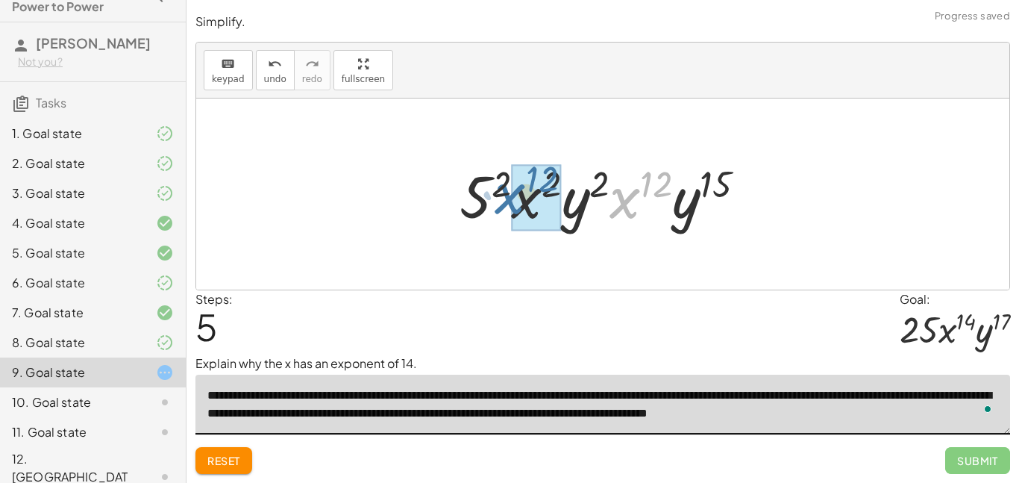
drag, startPoint x: 626, startPoint y: 204, endPoint x: 526, endPoint y: 202, distance: 100.0
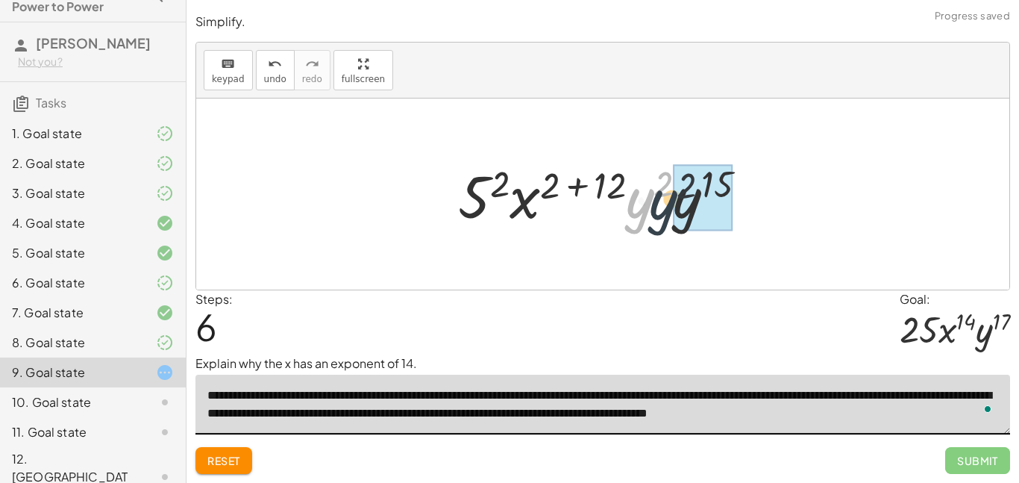
drag, startPoint x: 640, startPoint y: 200, endPoint x: 689, endPoint y: 199, distance: 48.5
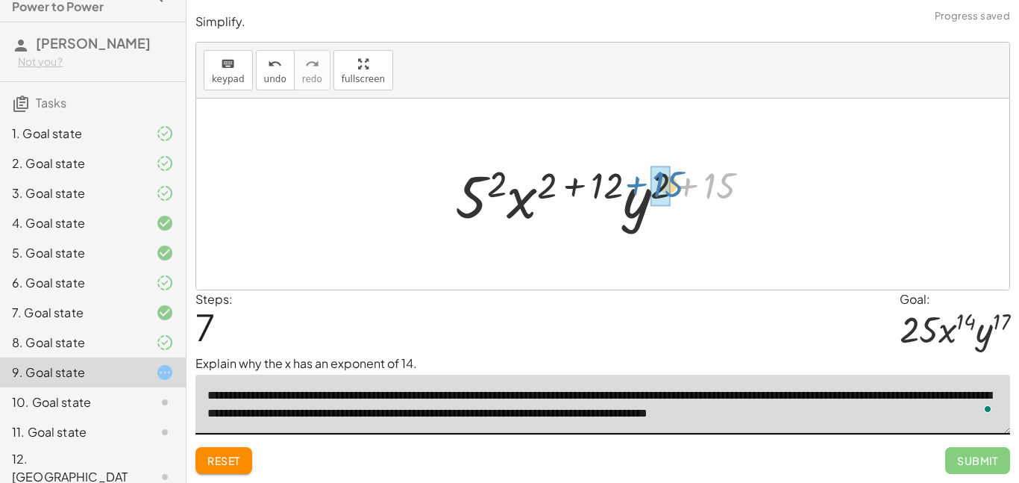
drag, startPoint x: 724, startPoint y: 187, endPoint x: 671, endPoint y: 184, distance: 53.1
click at [671, 184] on div at bounding box center [609, 194] width 322 height 77
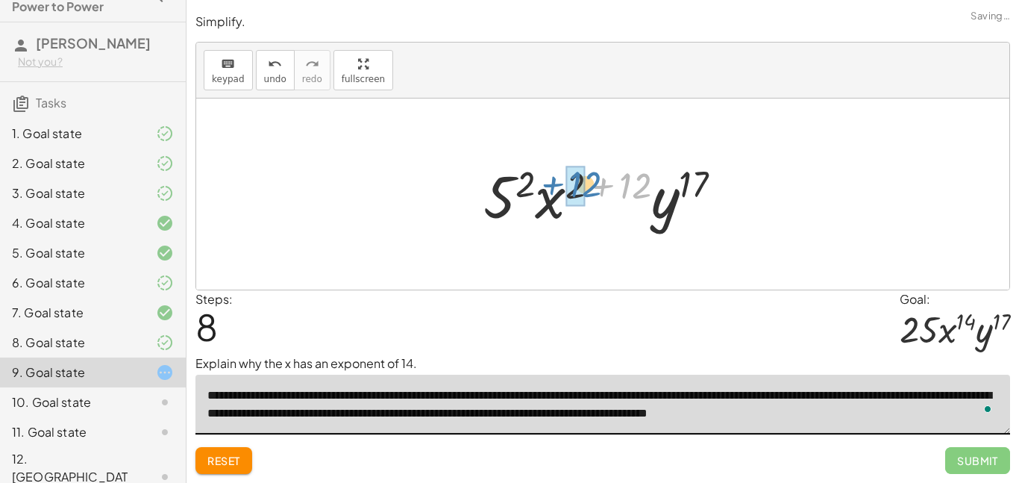
drag, startPoint x: 648, startPoint y: 190, endPoint x: 597, endPoint y: 188, distance: 50.8
click at [597, 188] on div at bounding box center [609, 194] width 266 height 77
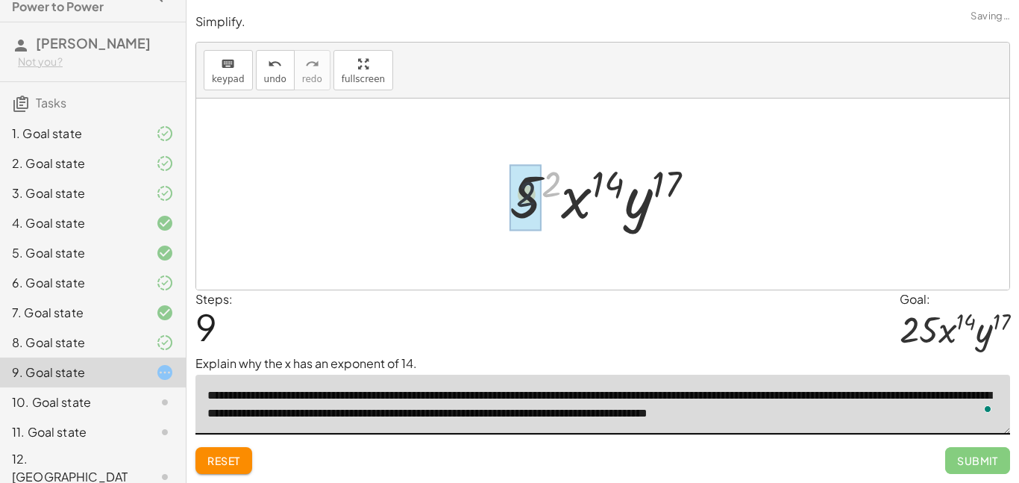
drag, startPoint x: 544, startPoint y: 184, endPoint x: 516, endPoint y: 196, distance: 30.5
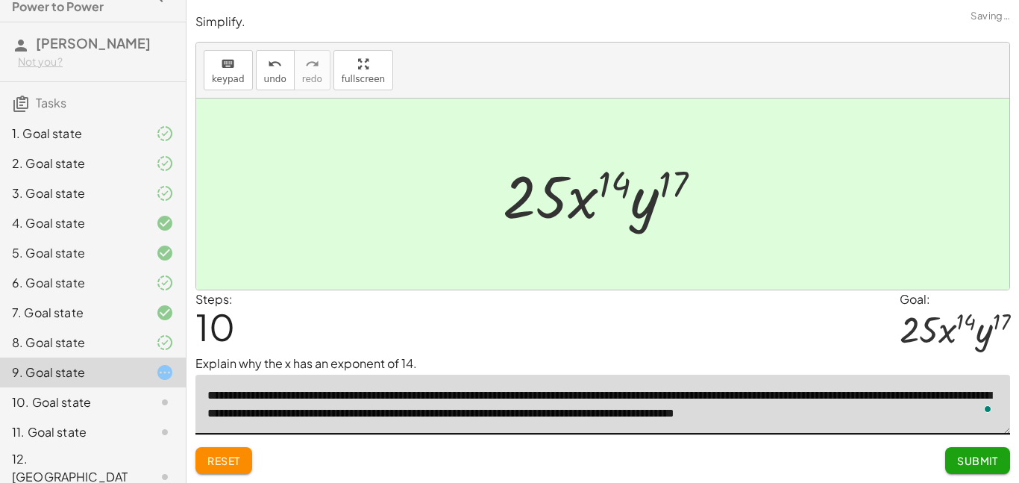
scroll to position [4, 0]
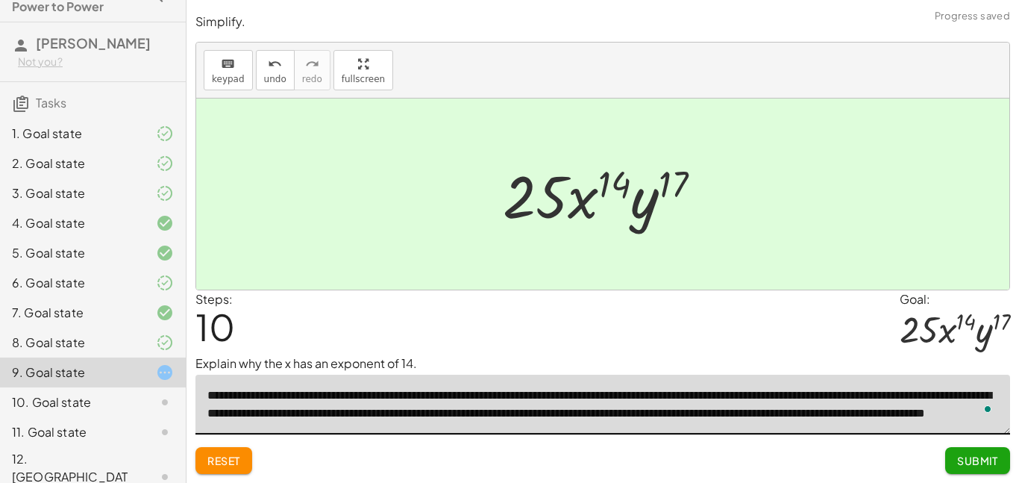
type textarea "**********"
click at [978, 451] on button "Submit" at bounding box center [978, 460] width 65 height 27
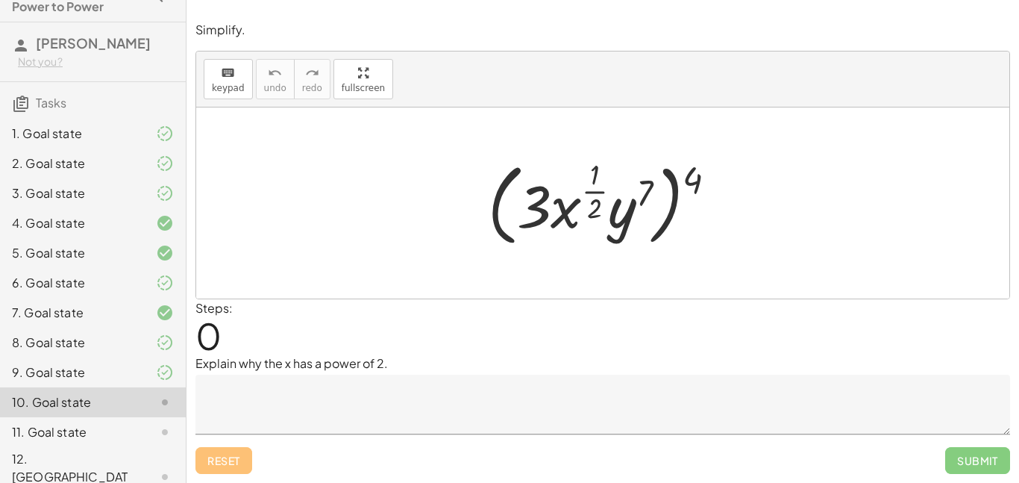
click at [299, 401] on textarea at bounding box center [603, 405] width 815 height 60
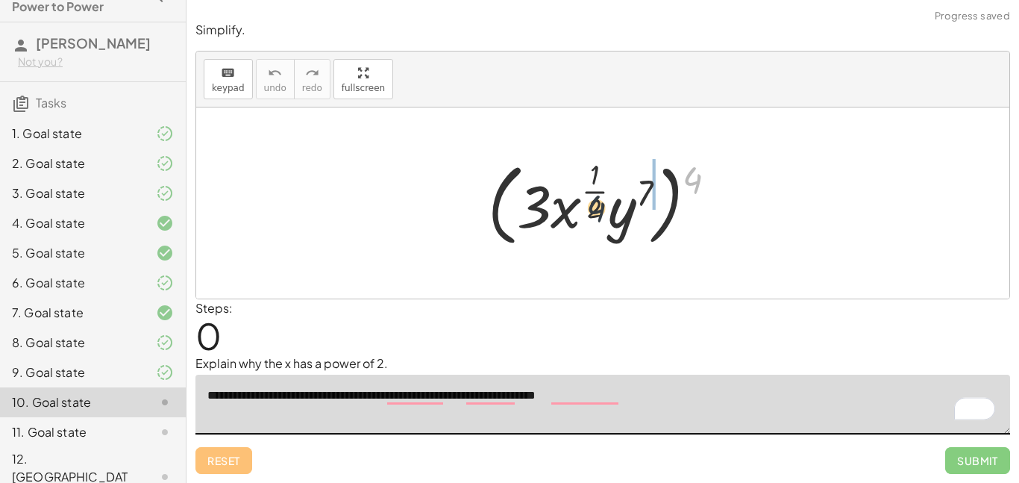
drag, startPoint x: 700, startPoint y: 177, endPoint x: 587, endPoint y: 209, distance: 117.9
click at [587, 209] on div at bounding box center [608, 202] width 255 height 97
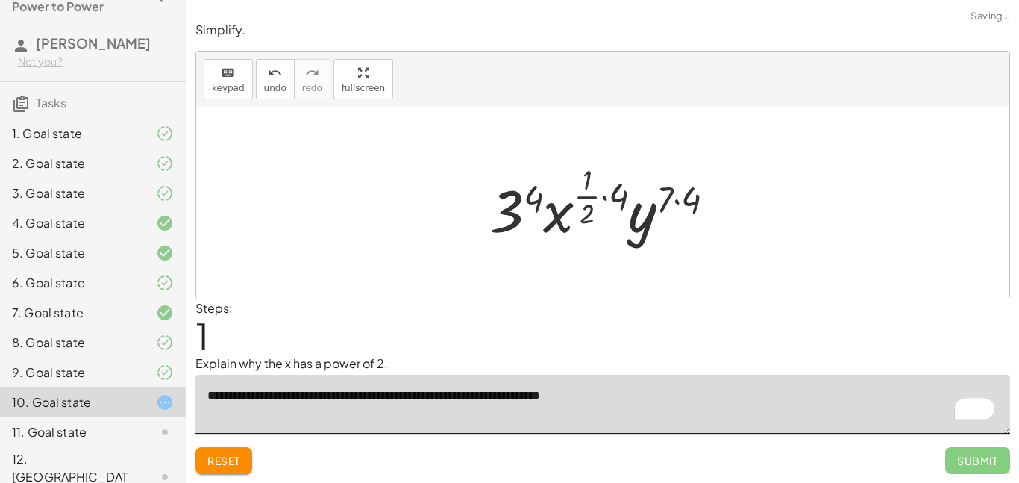
click at [640, 401] on textarea "**********" at bounding box center [603, 405] width 815 height 60
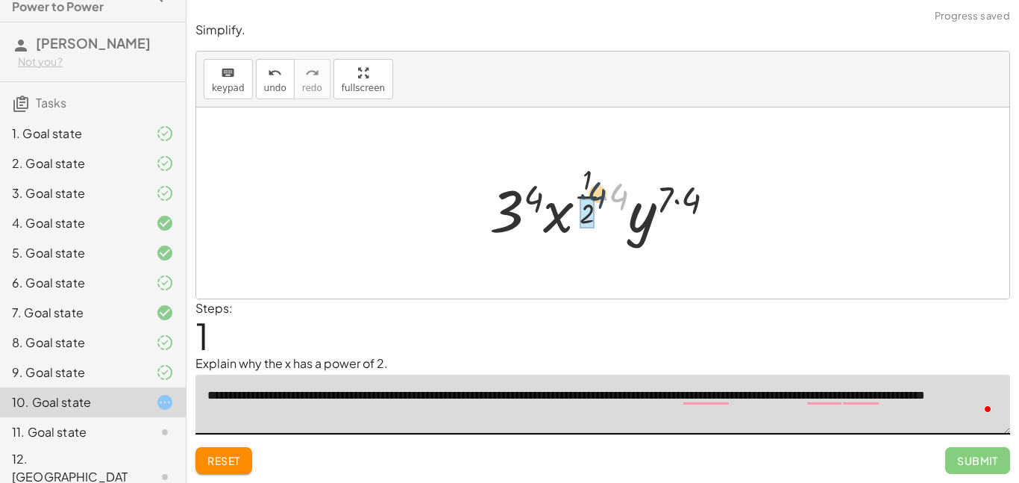
drag, startPoint x: 623, startPoint y: 196, endPoint x: 597, endPoint y: 194, distance: 26.2
click at [597, 194] on div at bounding box center [608, 203] width 253 height 88
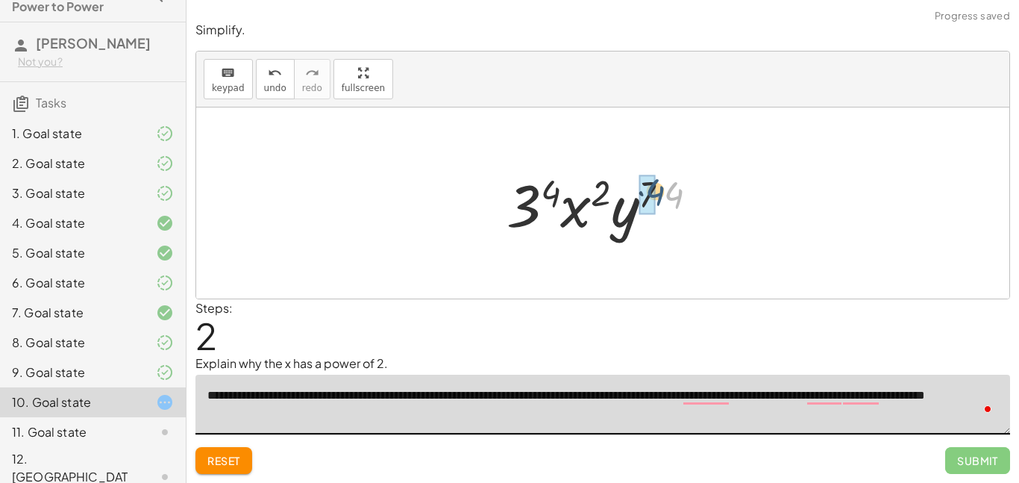
drag, startPoint x: 674, startPoint y: 192, endPoint x: 655, endPoint y: 189, distance: 18.9
click at [655, 189] on div at bounding box center [608, 203] width 218 height 77
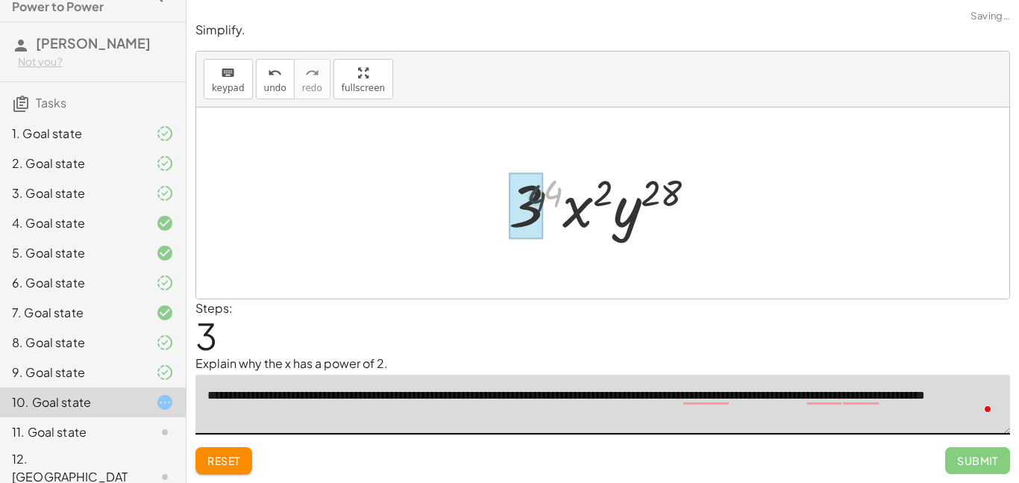
drag, startPoint x: 553, startPoint y: 194, endPoint x: 534, endPoint y: 199, distance: 19.4
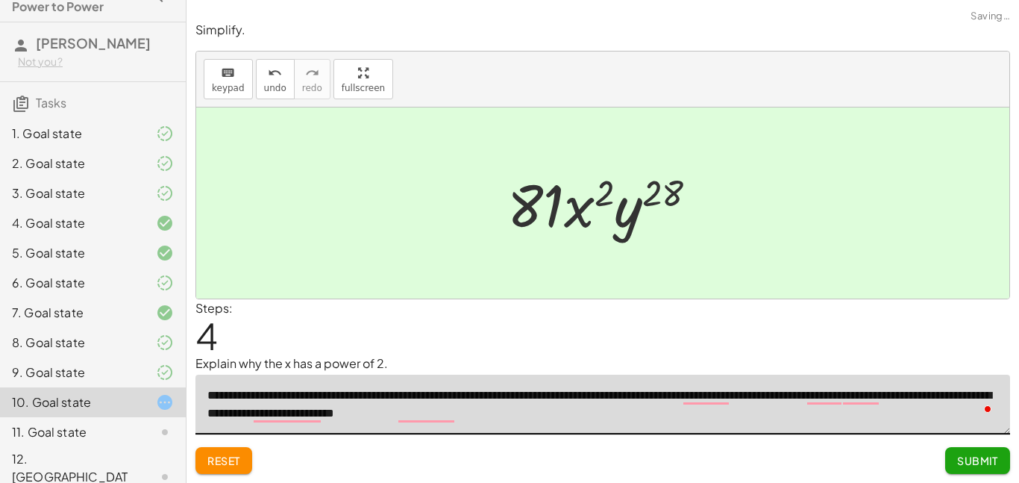
type textarea "**********"
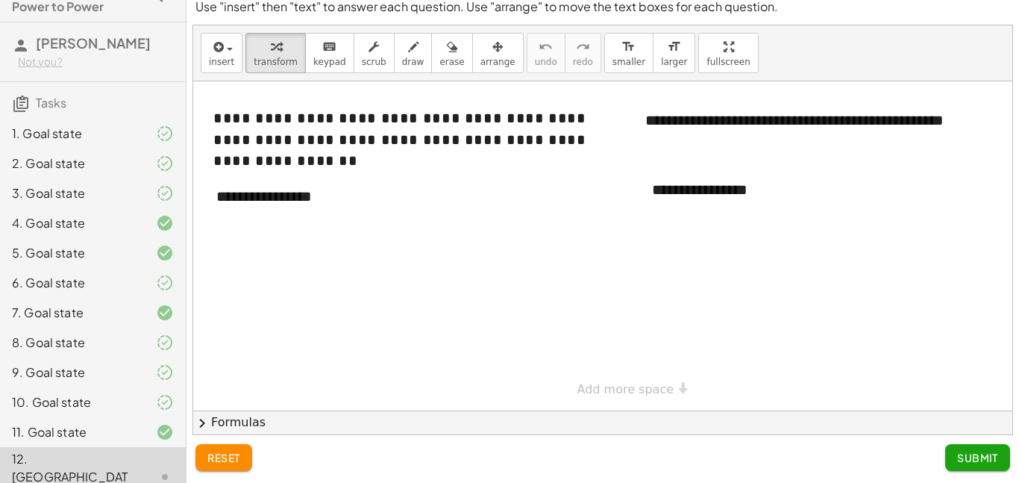
scroll to position [4, 0]
click at [763, 185] on div "**********" at bounding box center [749, 189] width 224 height 51
click at [741, 192] on div "**********" at bounding box center [749, 189] width 224 height 51
drag, startPoint x: 776, startPoint y: 190, endPoint x: 637, endPoint y: 194, distance: 138.9
click at [637, 194] on div "**********" at bounding box center [749, 189] width 224 height 51
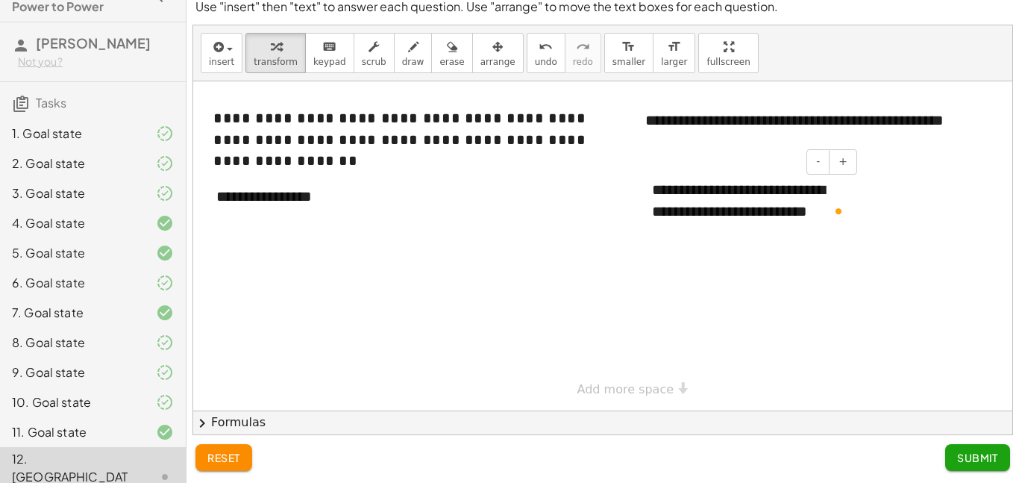
click at [818, 213] on div "**********" at bounding box center [749, 200] width 224 height 72
click at [846, 164] on span "+" at bounding box center [843, 161] width 9 height 12
click at [740, 224] on div "**********" at bounding box center [749, 214] width 224 height 100
click at [818, 166] on button "-" at bounding box center [818, 161] width 23 height 25
click at [749, 205] on div "**********" at bounding box center [749, 200] width 224 height 72
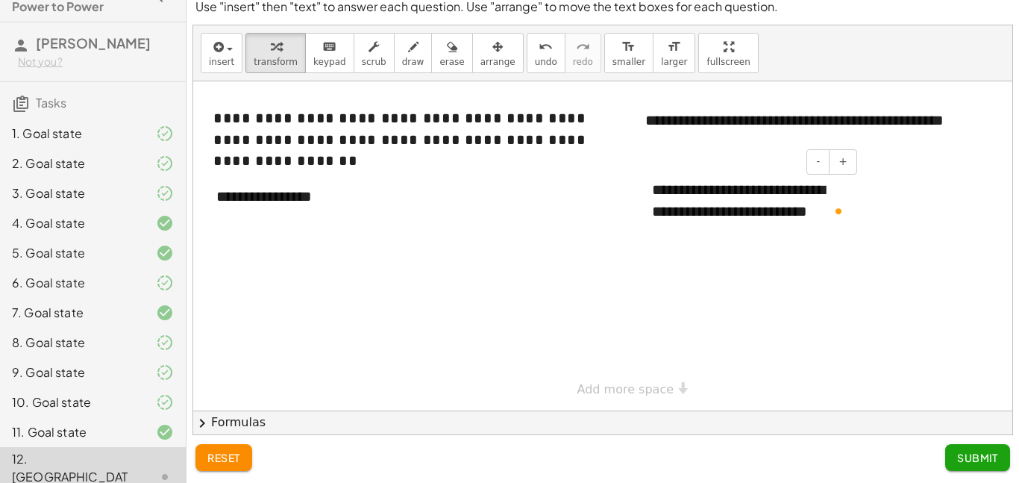
click at [799, 214] on div "**********" at bounding box center [749, 200] width 224 height 72
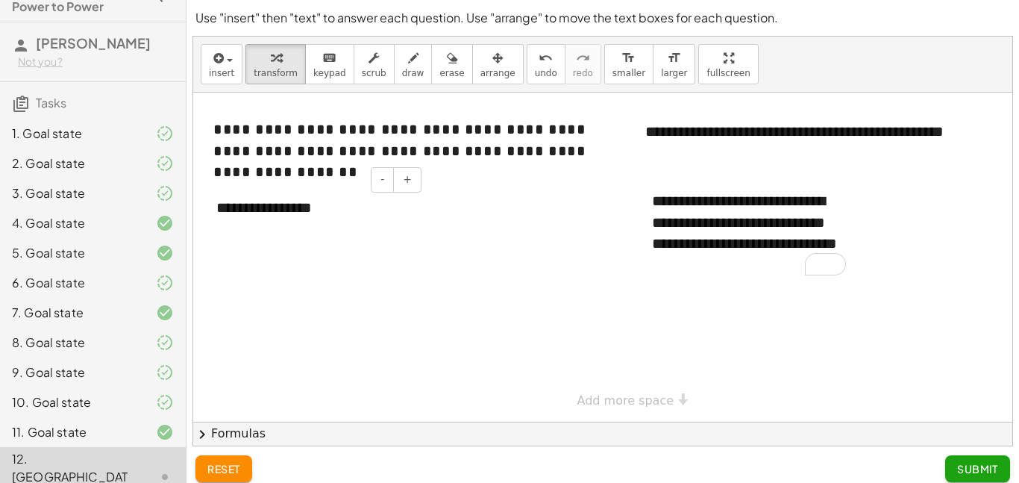
click at [317, 208] on div "**********" at bounding box center [314, 207] width 224 height 51
drag, startPoint x: 259, startPoint y: 204, endPoint x: 211, endPoint y: 207, distance: 47.9
click at [211, 207] on div "**********" at bounding box center [314, 207] width 224 height 51
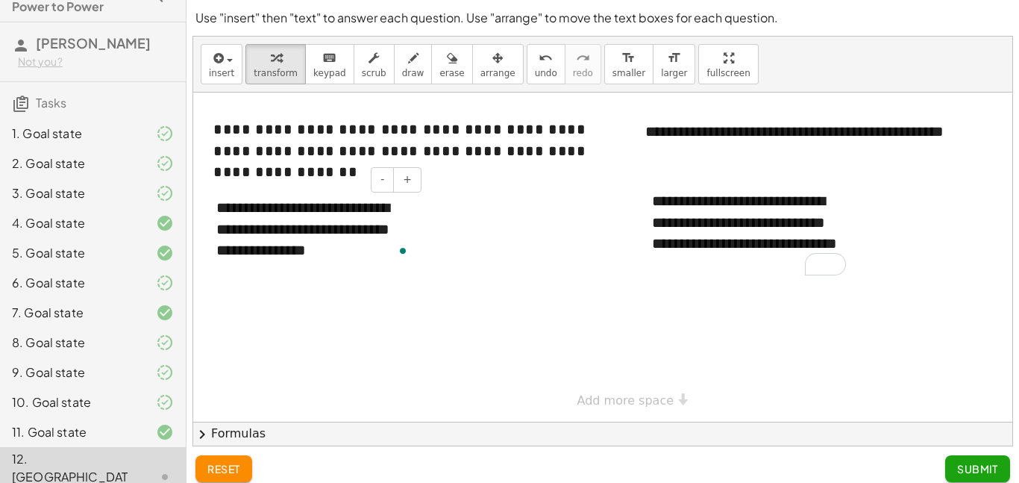
click at [393, 252] on div "**********" at bounding box center [314, 229] width 224 height 94
click at [502, 292] on div at bounding box center [621, 257] width 856 height 329
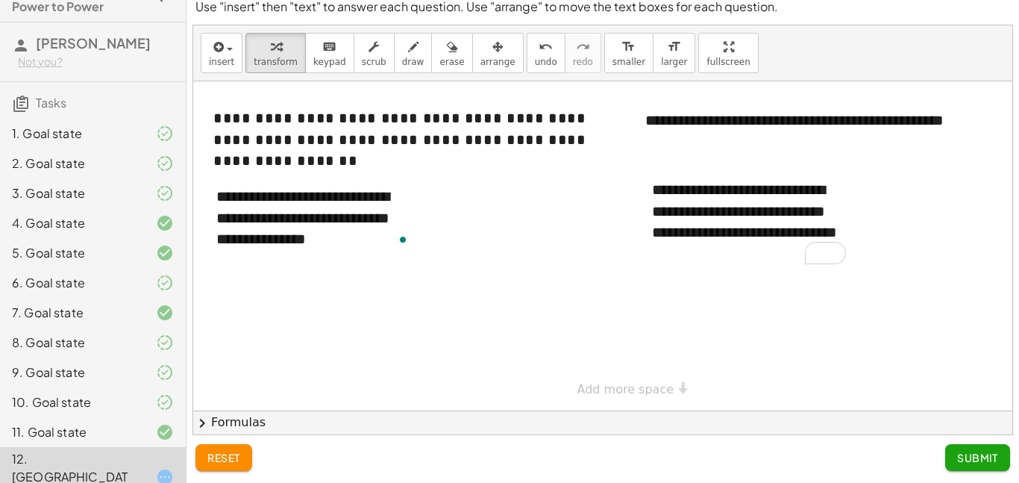
click at [966, 455] on span "Submit" at bounding box center [978, 457] width 41 height 13
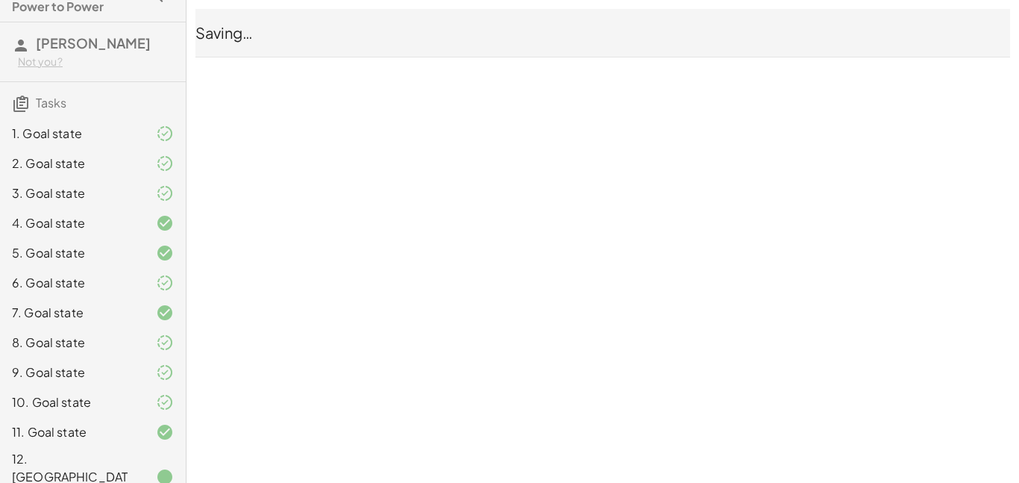
scroll to position [0, 0]
